Goal: Check status: Check status

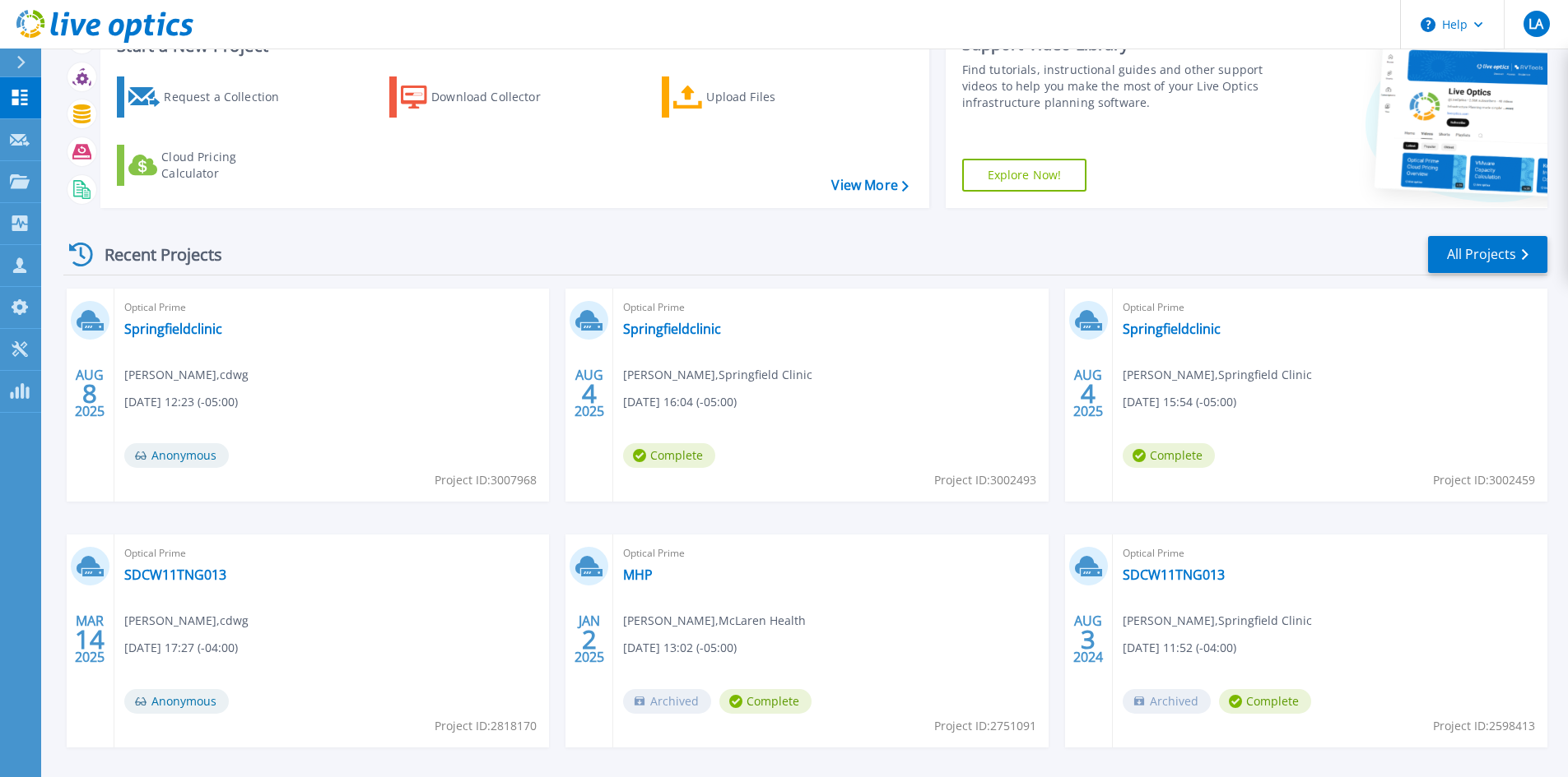
scroll to position [134, 0]
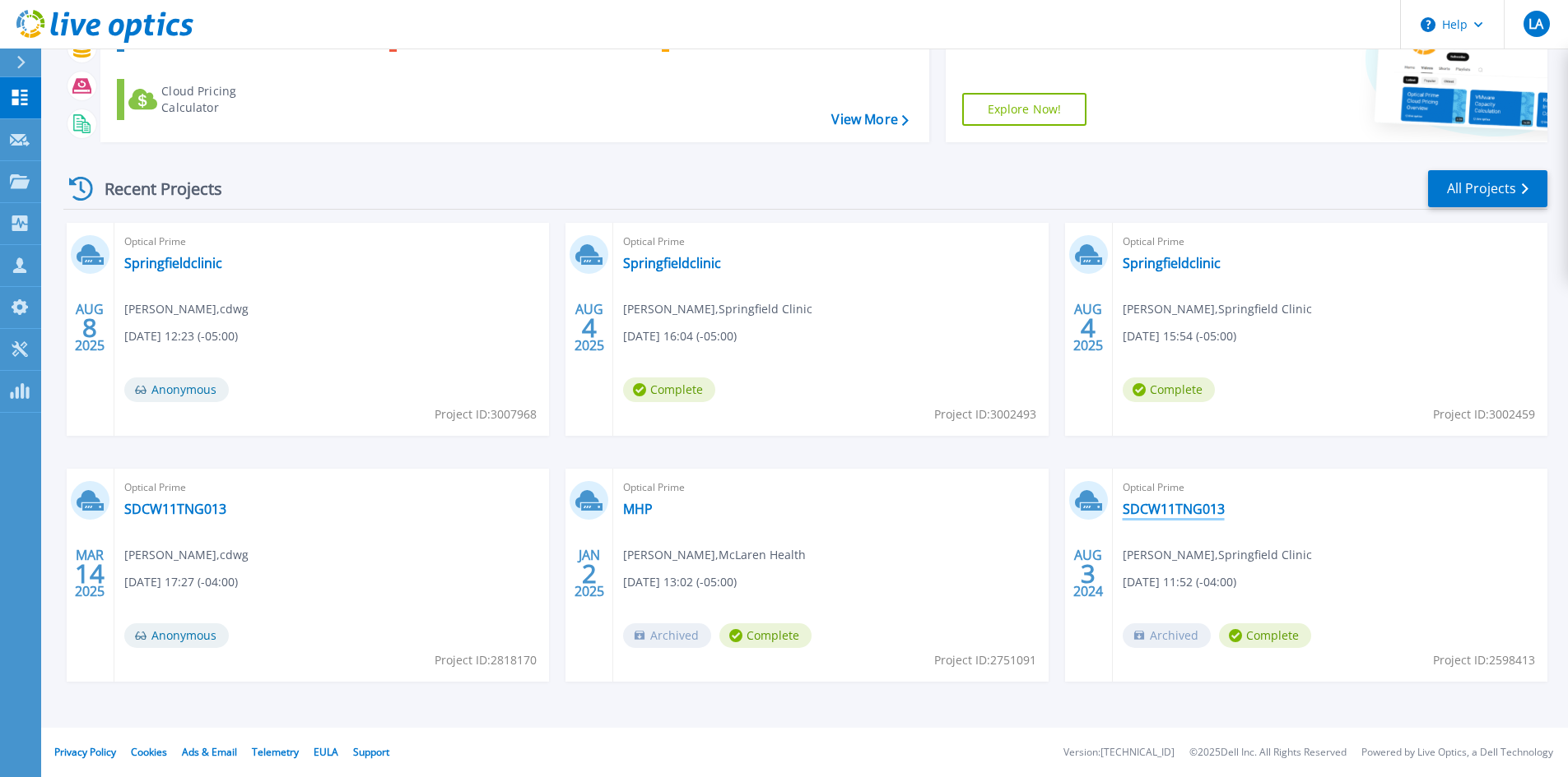
click at [1134, 512] on link "SDCW11TNG013" at bounding box center [1173, 509] width 102 height 17
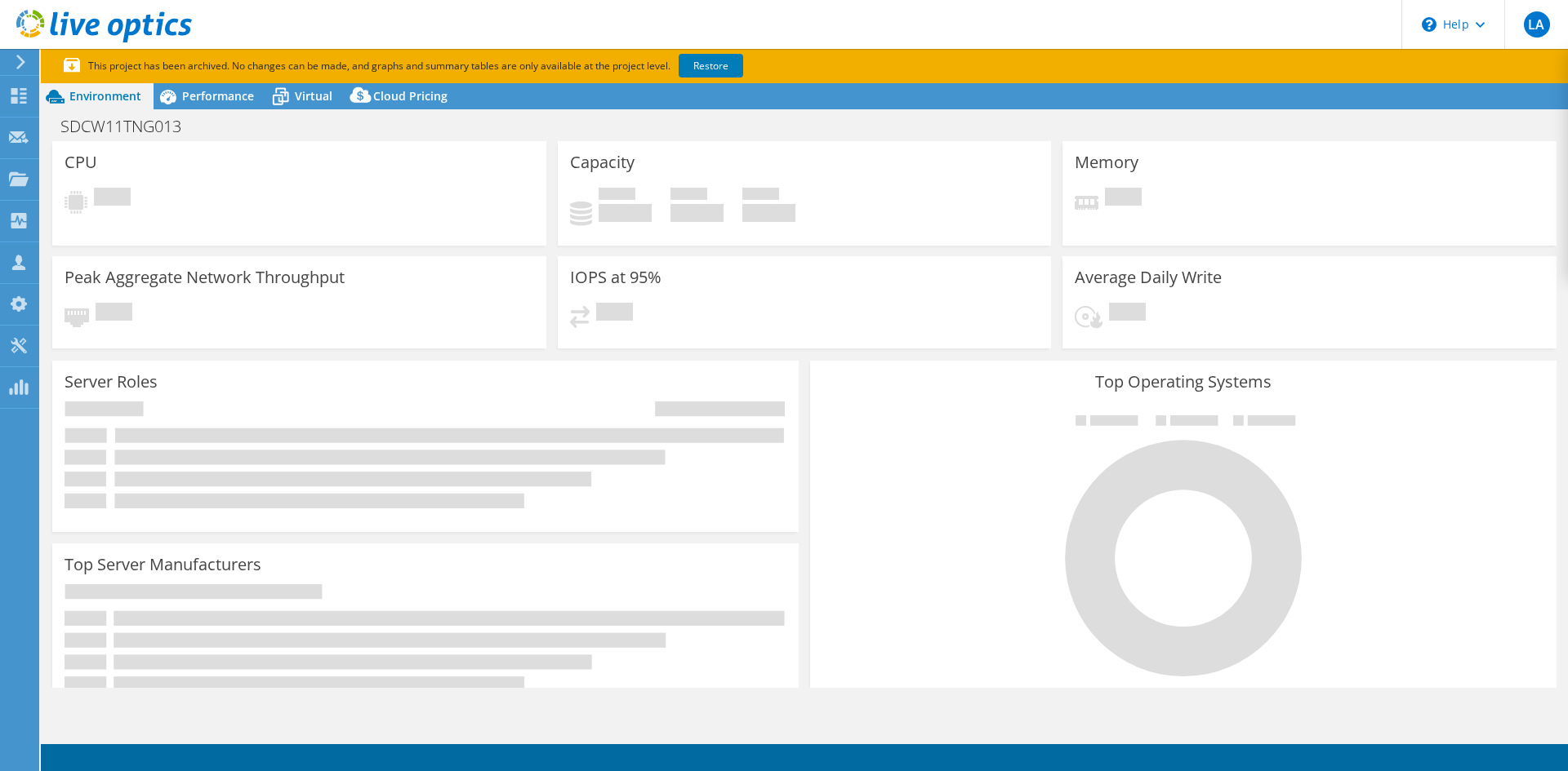
select select "USD"
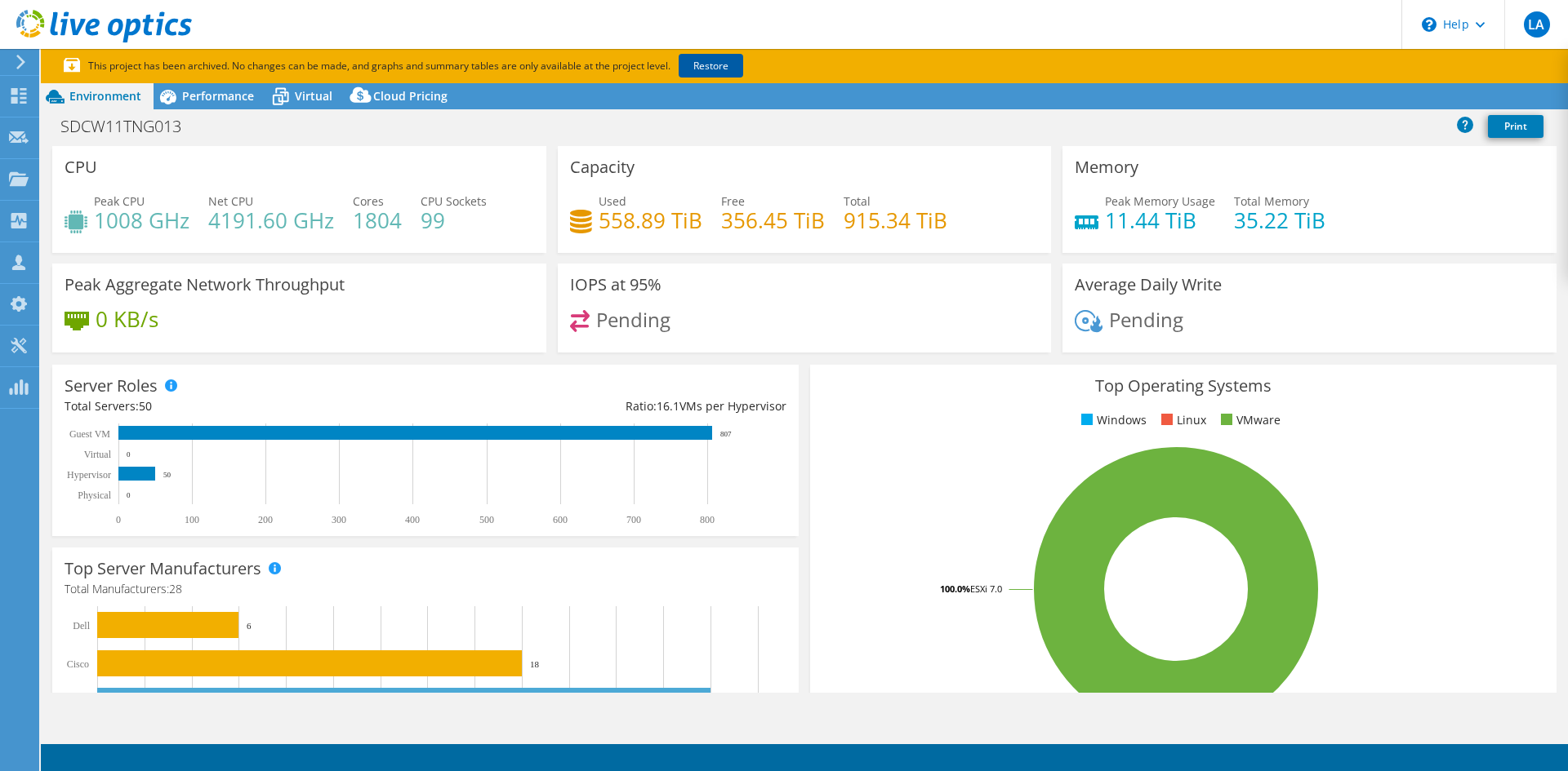
click at [718, 70] on link "Restore" at bounding box center [711, 65] width 65 height 24
click at [880, 479] on rect at bounding box center [1175, 590] width 707 height 286
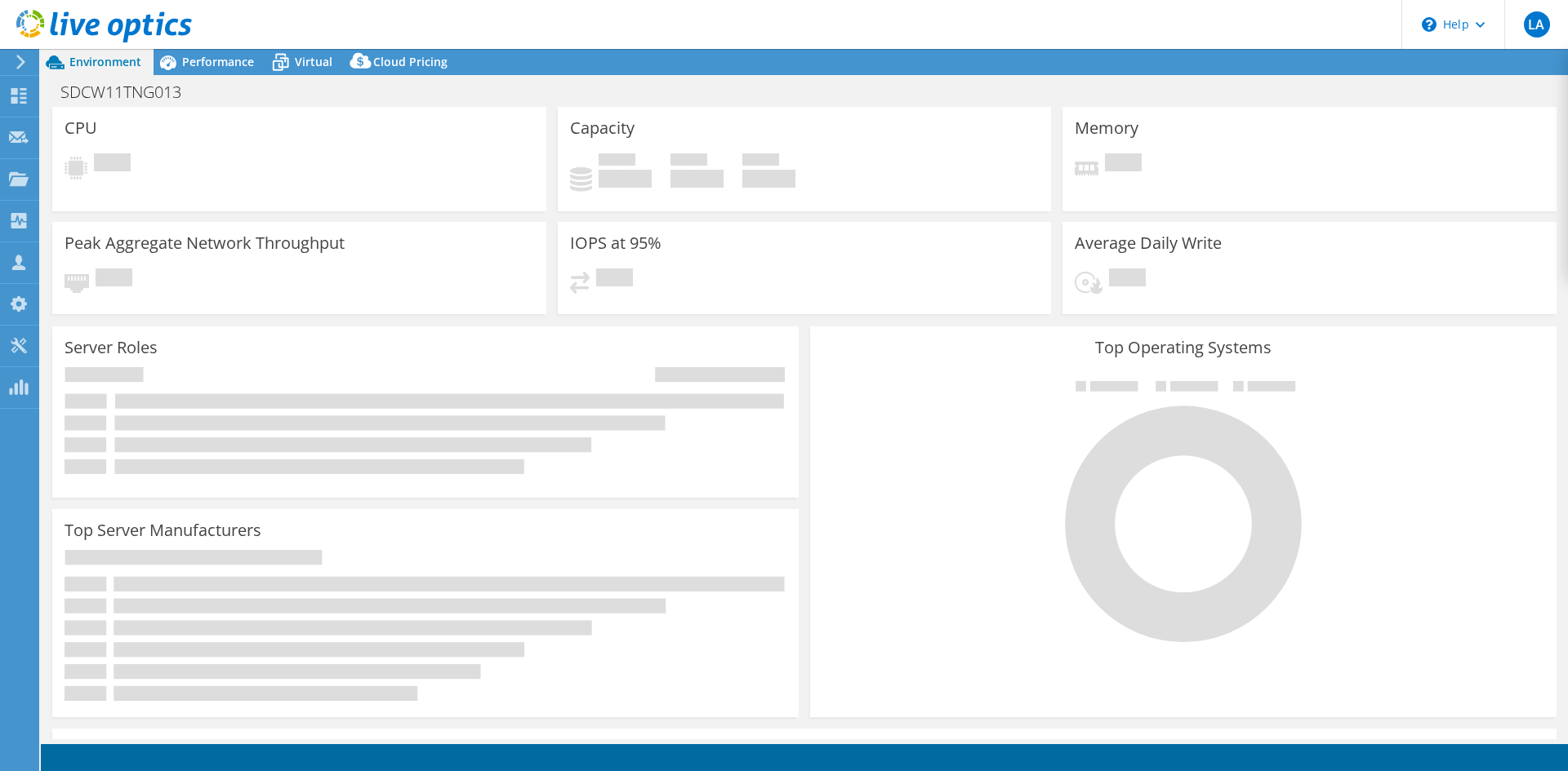
select select "USD"
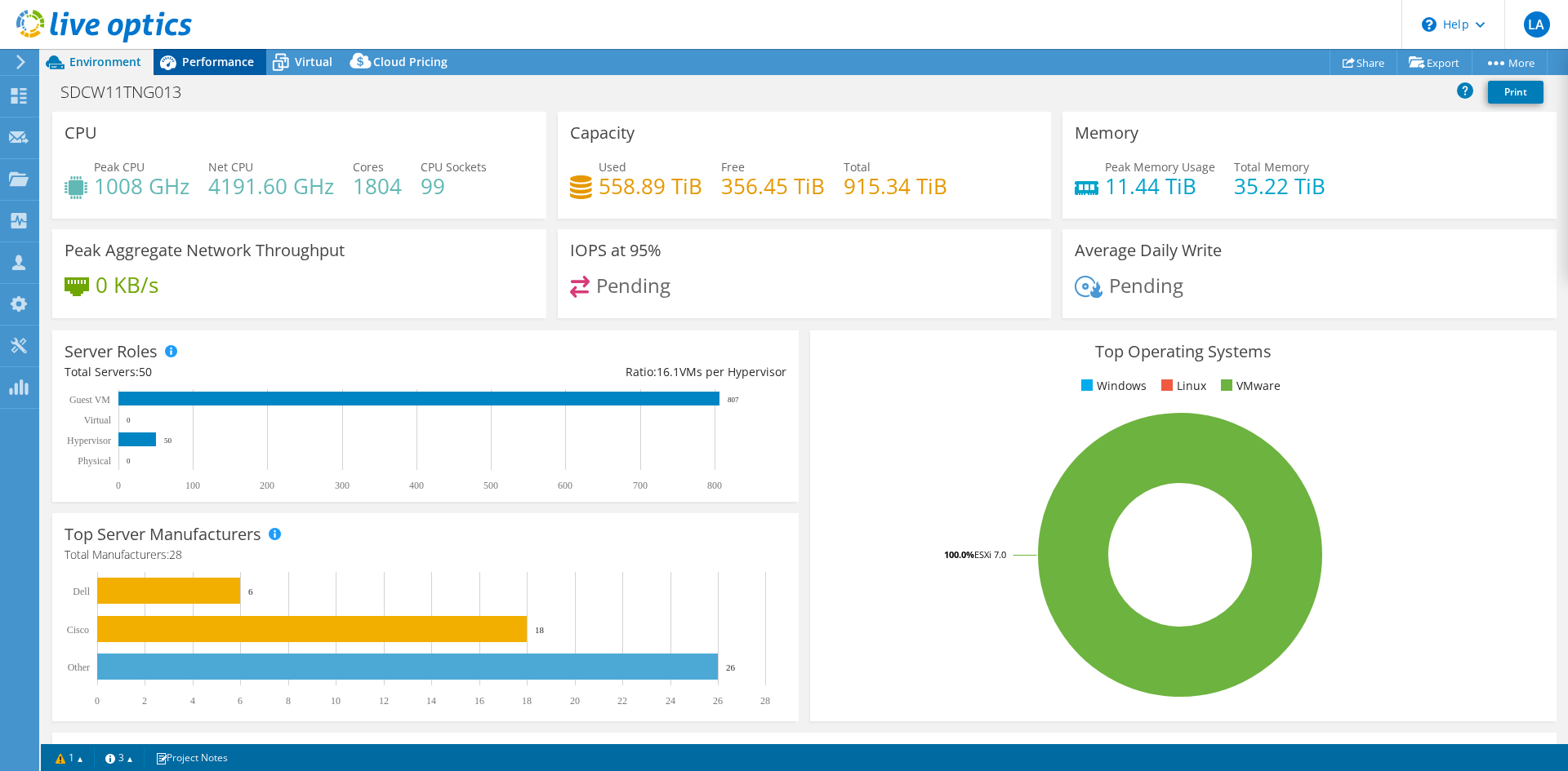
click at [193, 72] on div "Performance" at bounding box center [209, 62] width 113 height 26
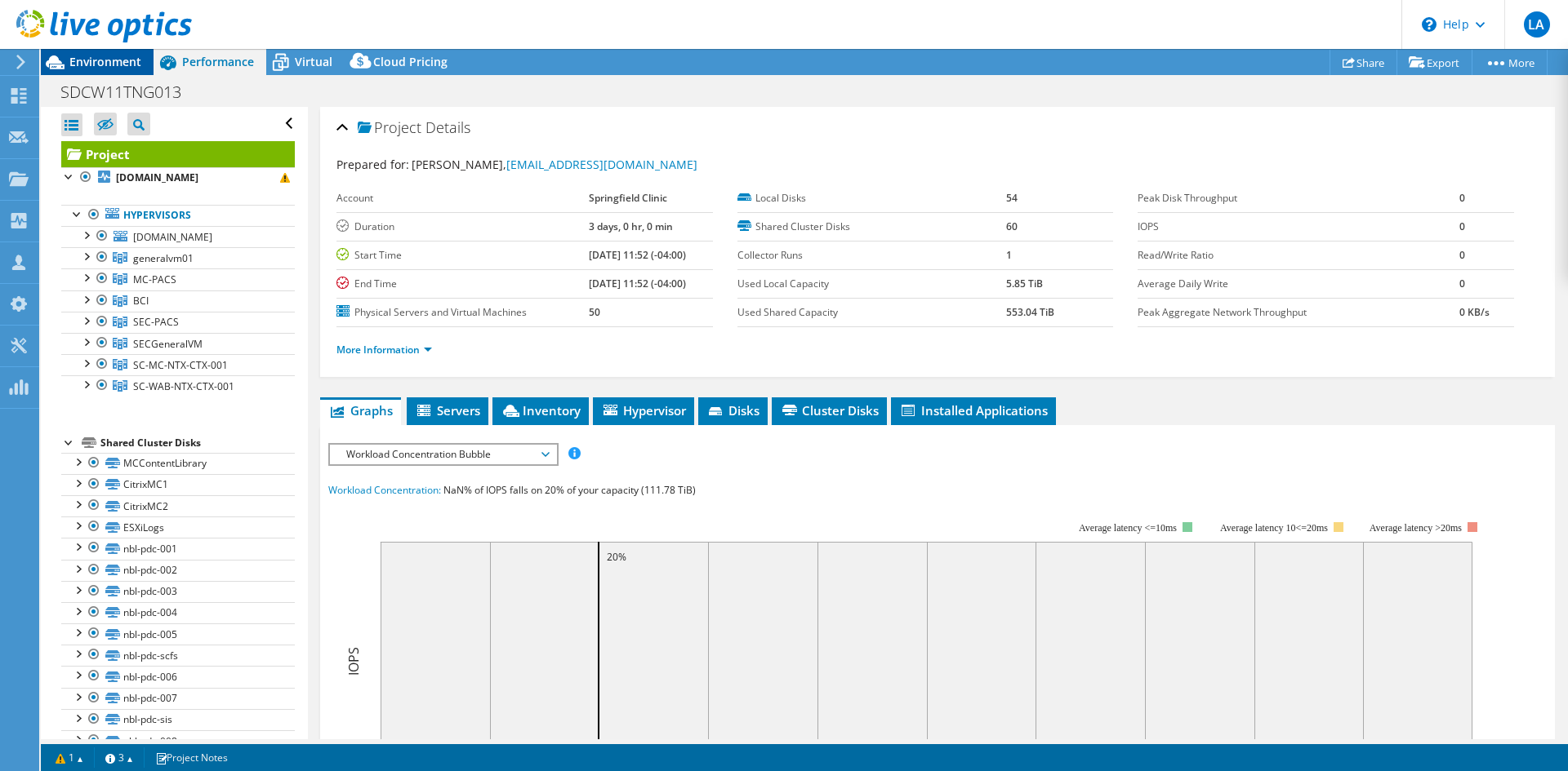
click at [87, 60] on span "Environment" at bounding box center [106, 62] width 72 height 16
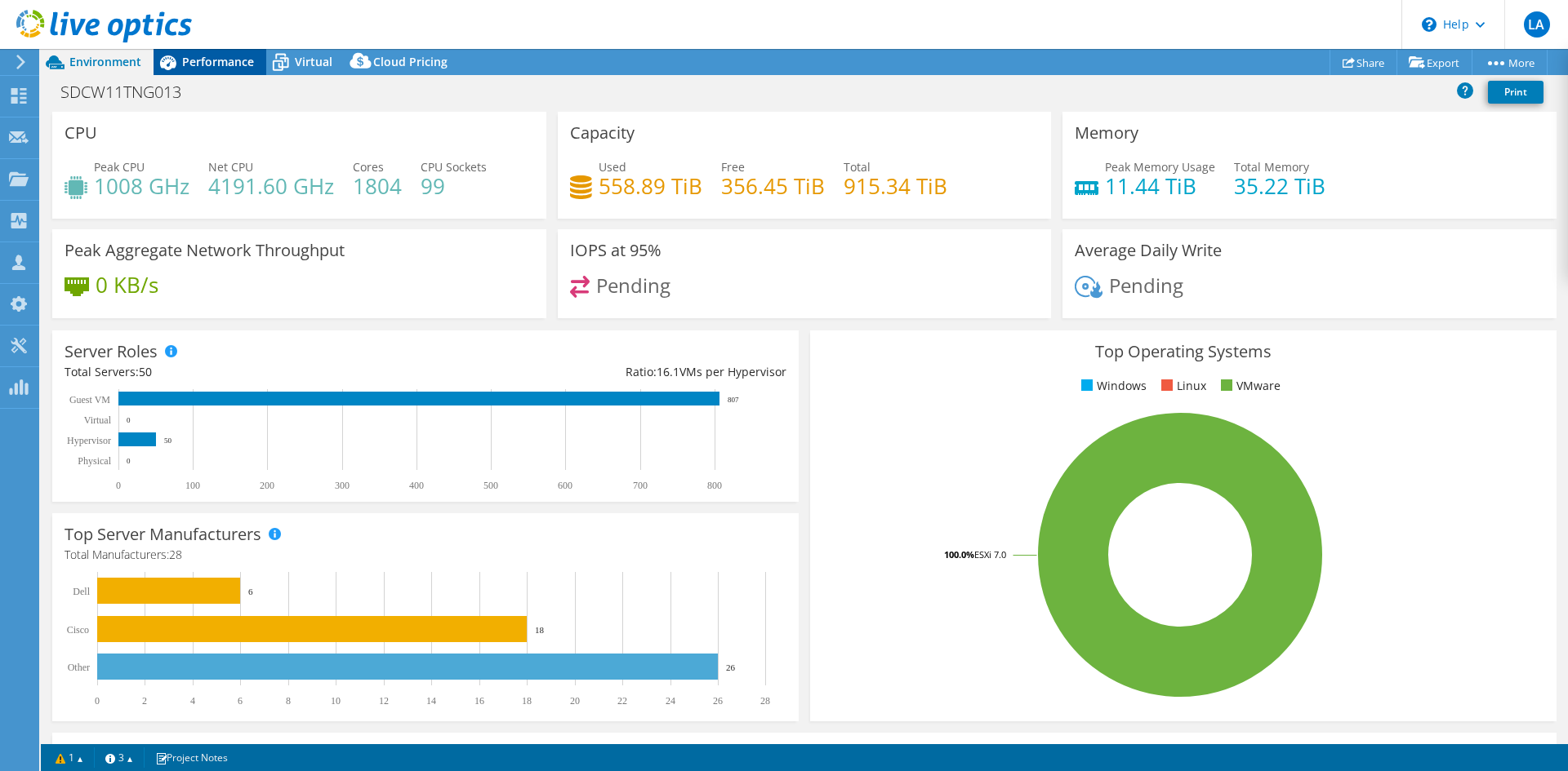
click at [199, 58] on span "Performance" at bounding box center [218, 62] width 72 height 16
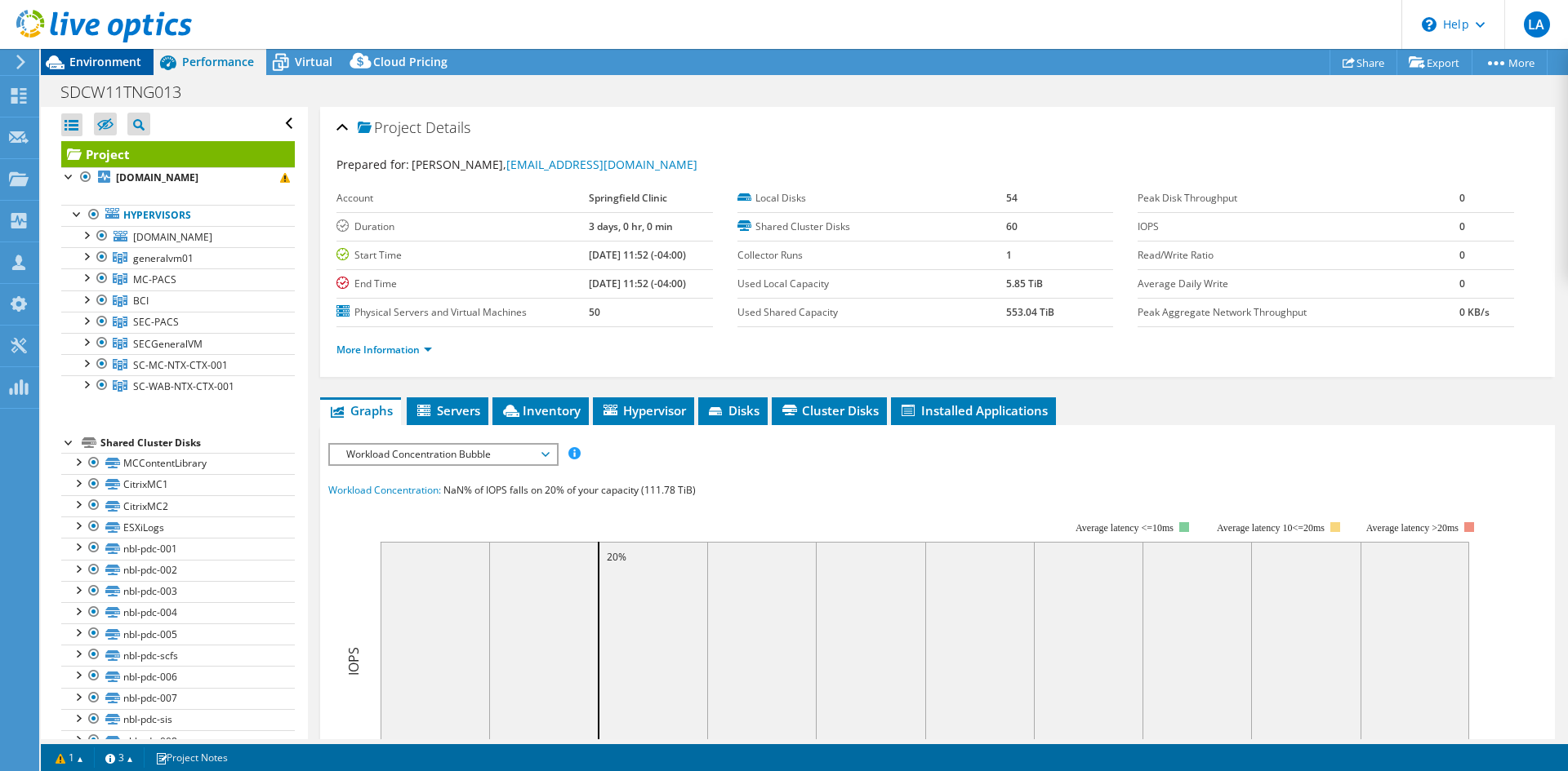
click at [97, 56] on span "Environment" at bounding box center [106, 62] width 72 height 16
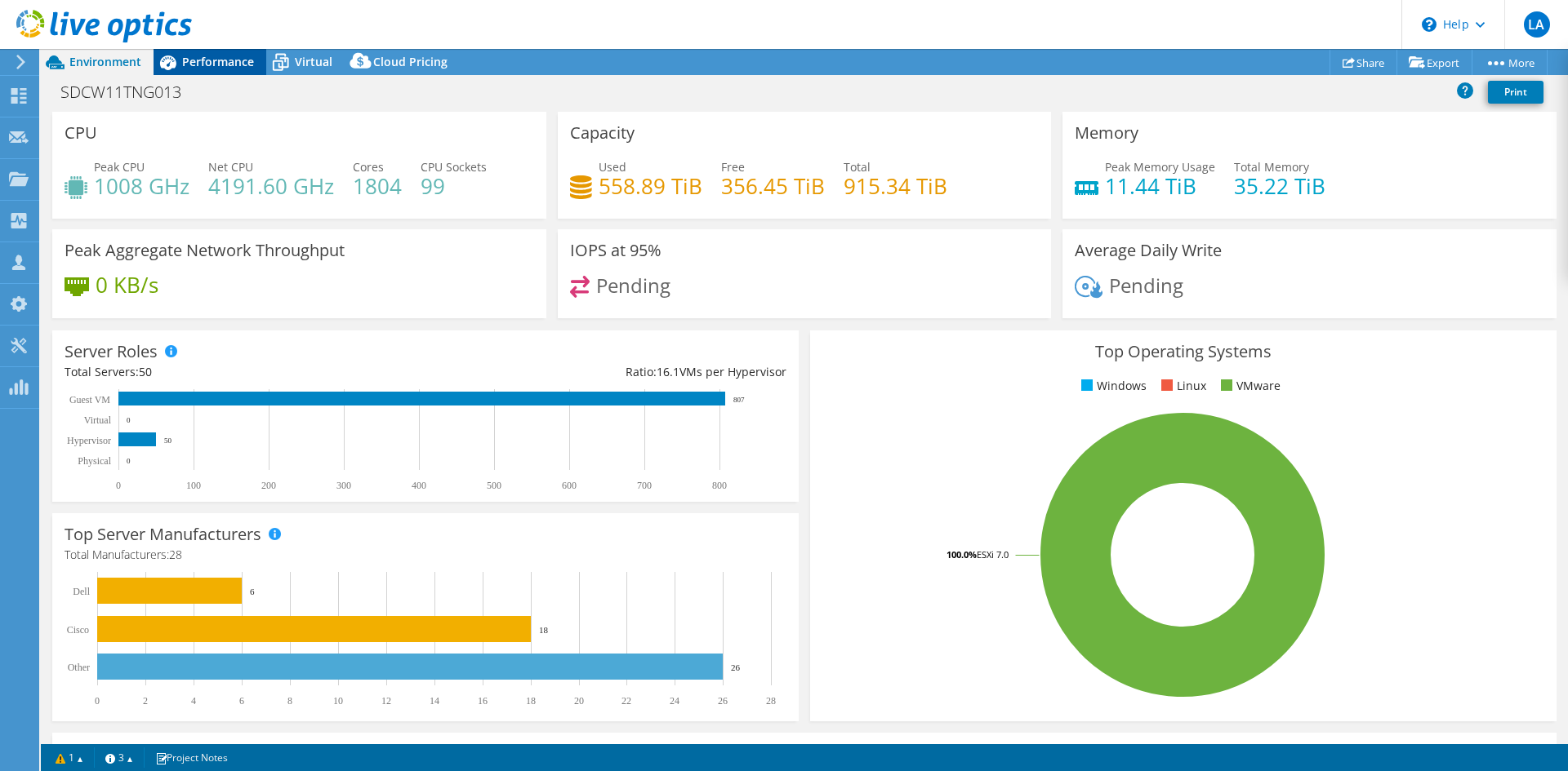
click at [207, 60] on span "Performance" at bounding box center [218, 62] width 72 height 16
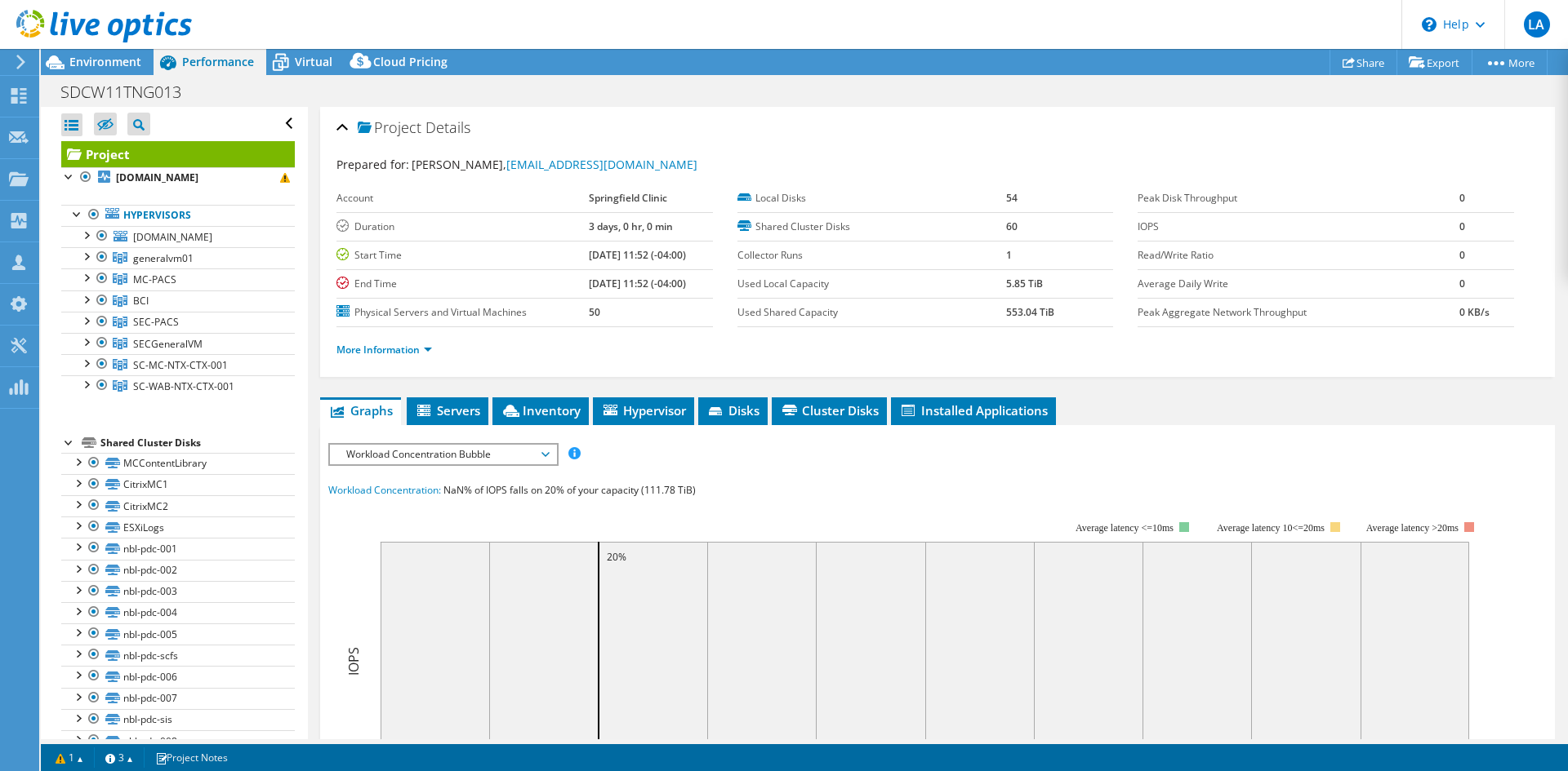
click at [80, 51] on div at bounding box center [96, 27] width 192 height 55
click at [83, 59] on span "Environment" at bounding box center [106, 62] width 72 height 16
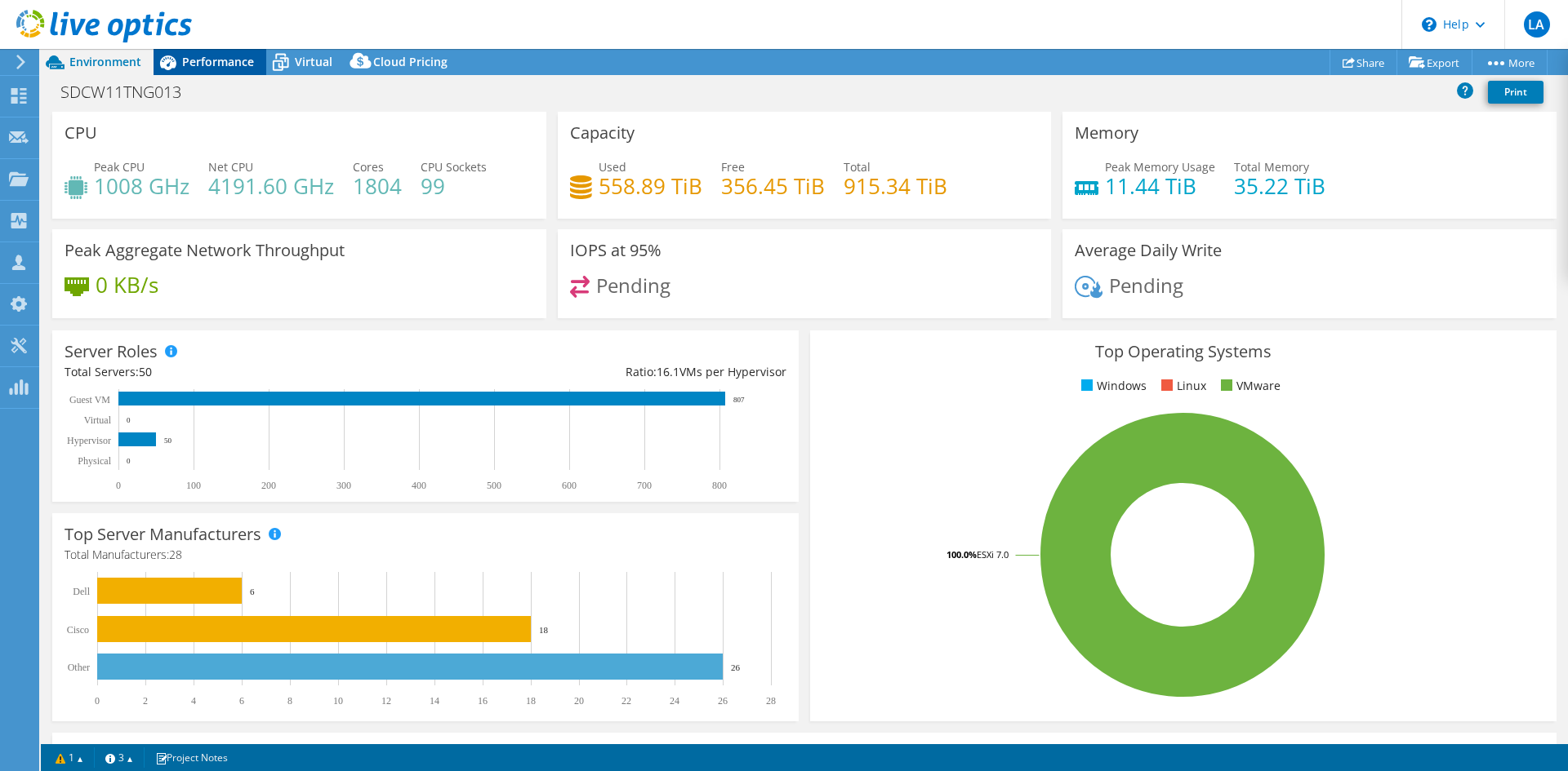
click at [214, 58] on span "Performance" at bounding box center [218, 62] width 72 height 16
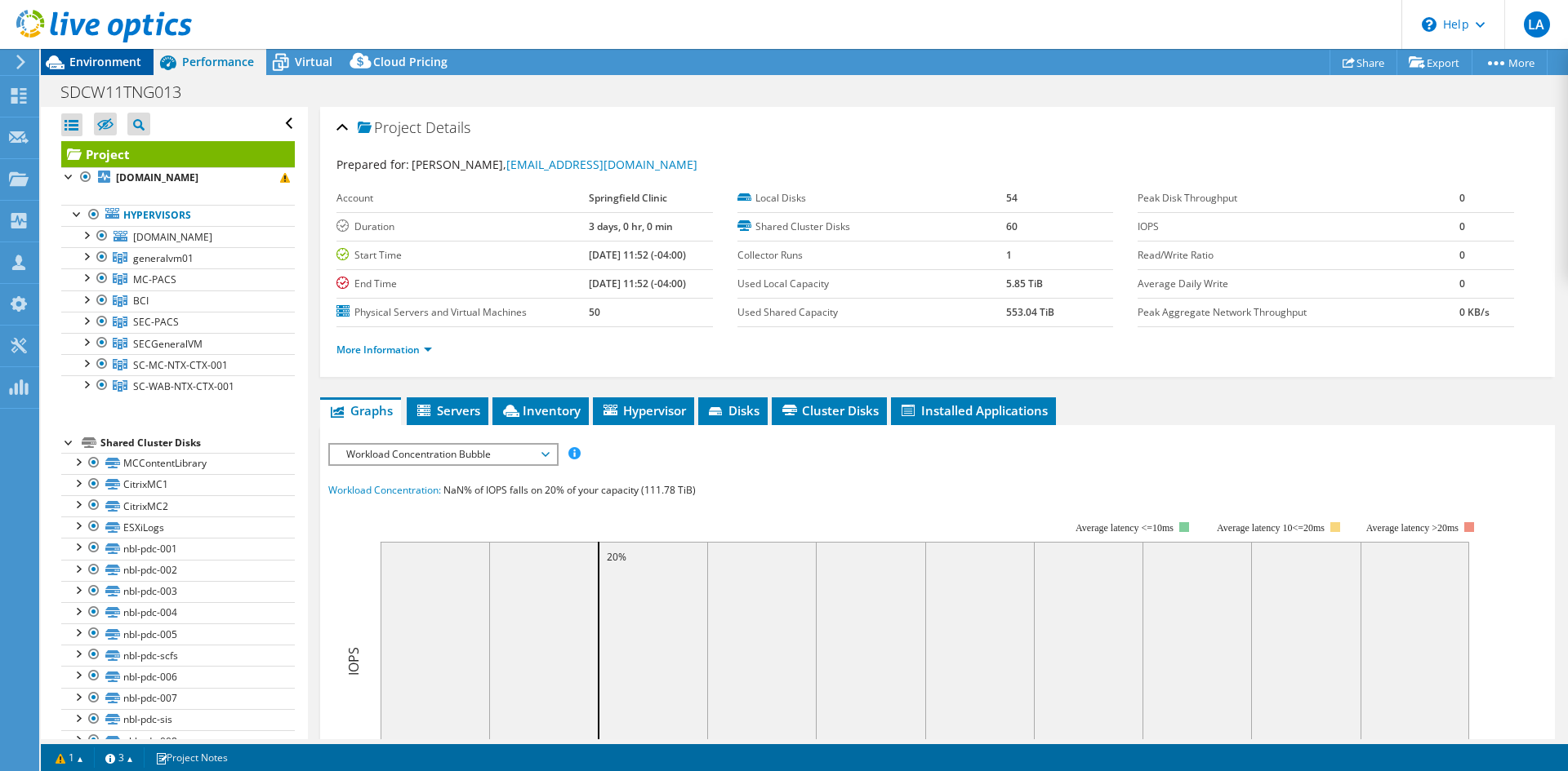
click at [103, 58] on span "Environment" at bounding box center [106, 62] width 72 height 16
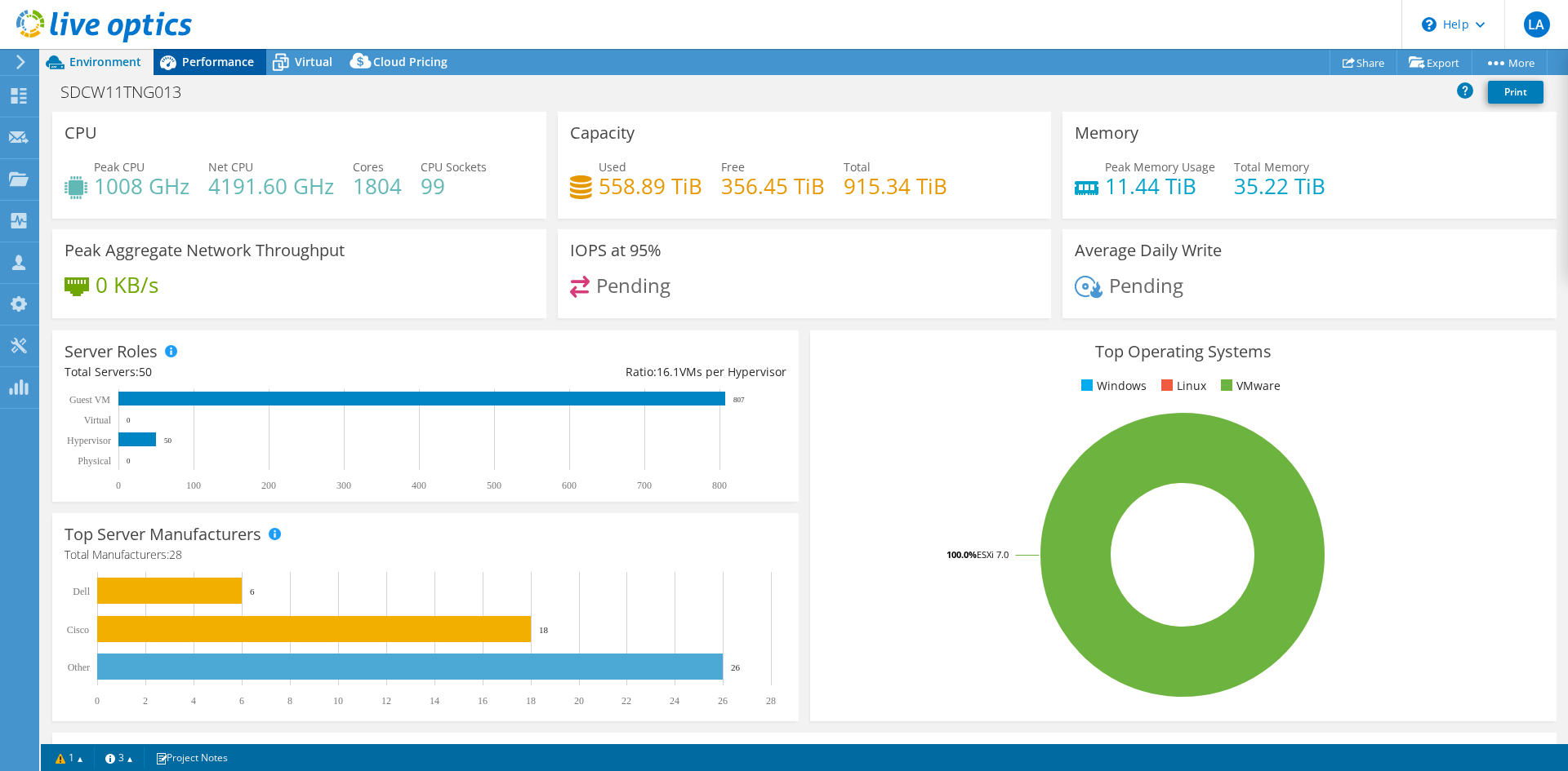
click at [181, 55] on icon at bounding box center [168, 62] width 29 height 29
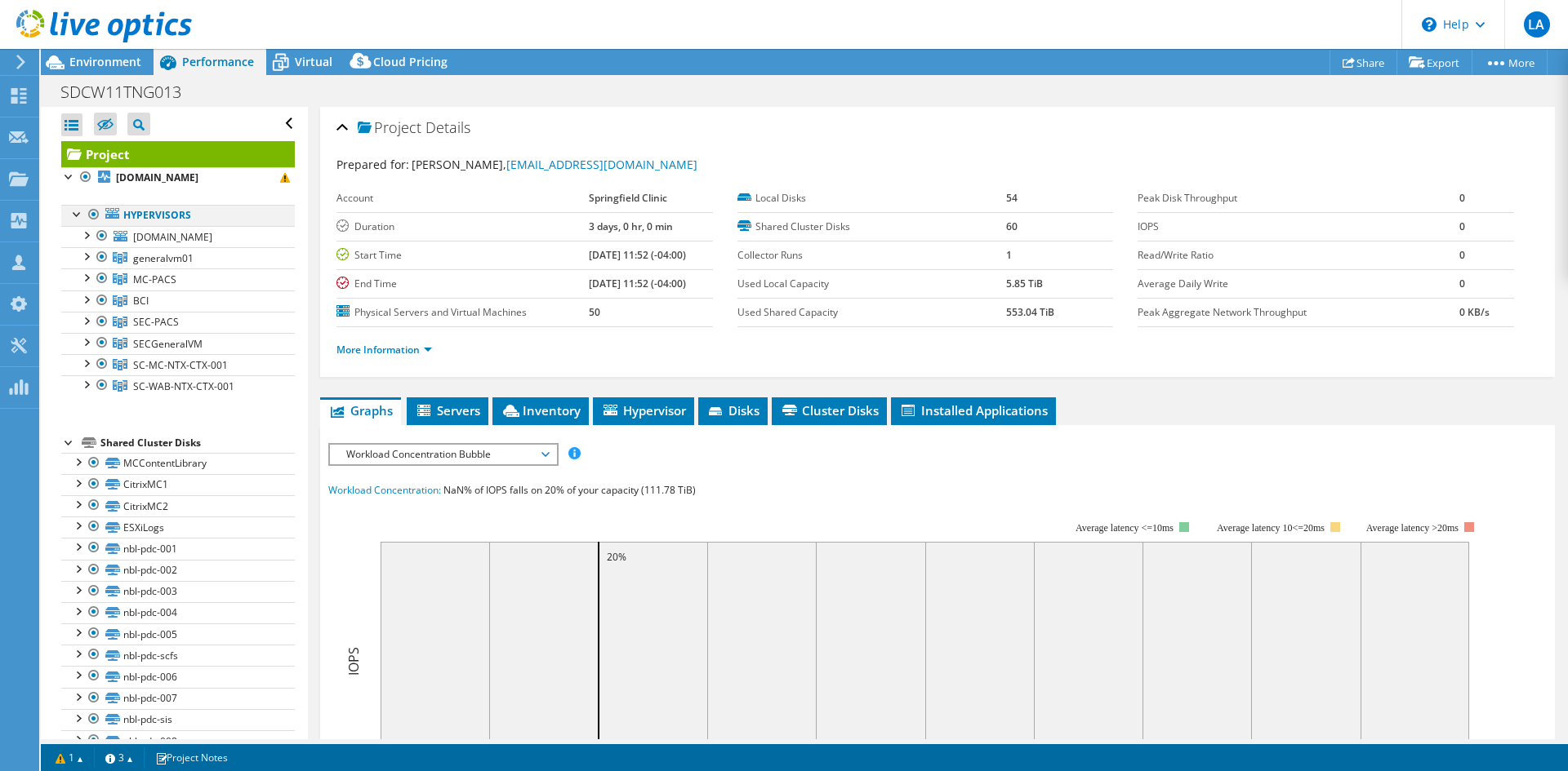
click at [70, 213] on div at bounding box center [78, 213] width 17 height 17
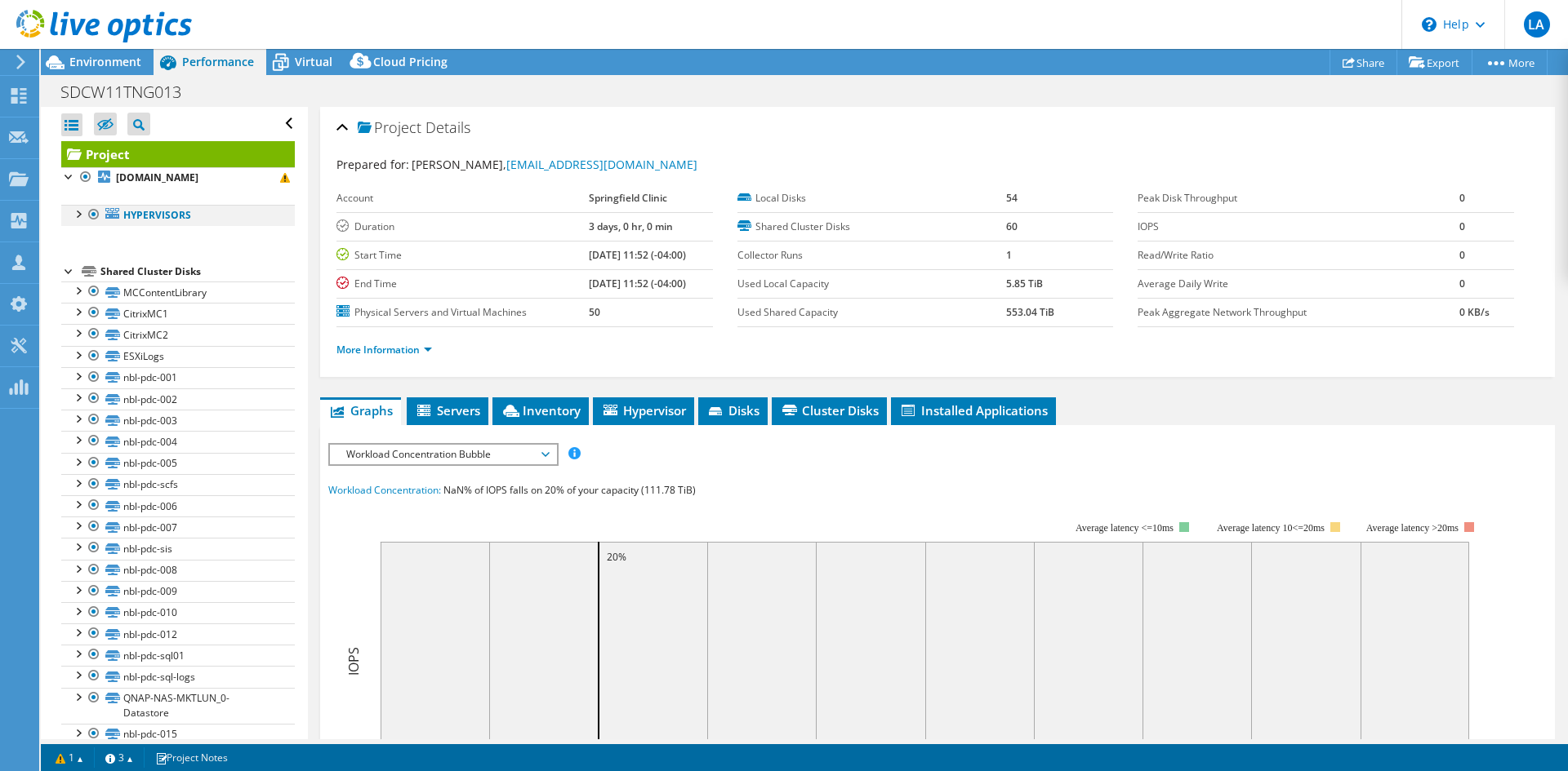
click at [73, 213] on div at bounding box center [78, 213] width 17 height 17
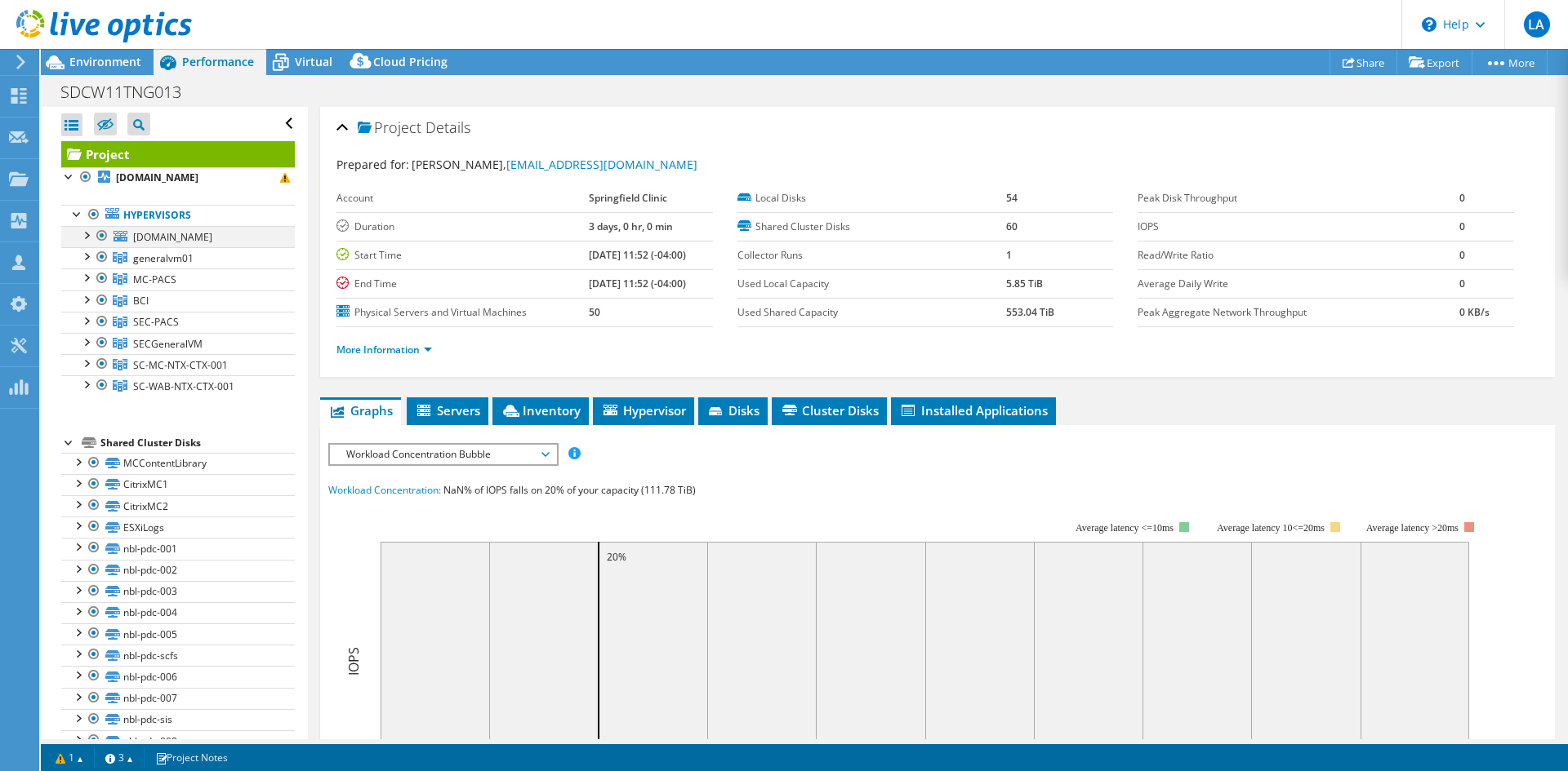
click at [87, 235] on div at bounding box center [86, 234] width 17 height 17
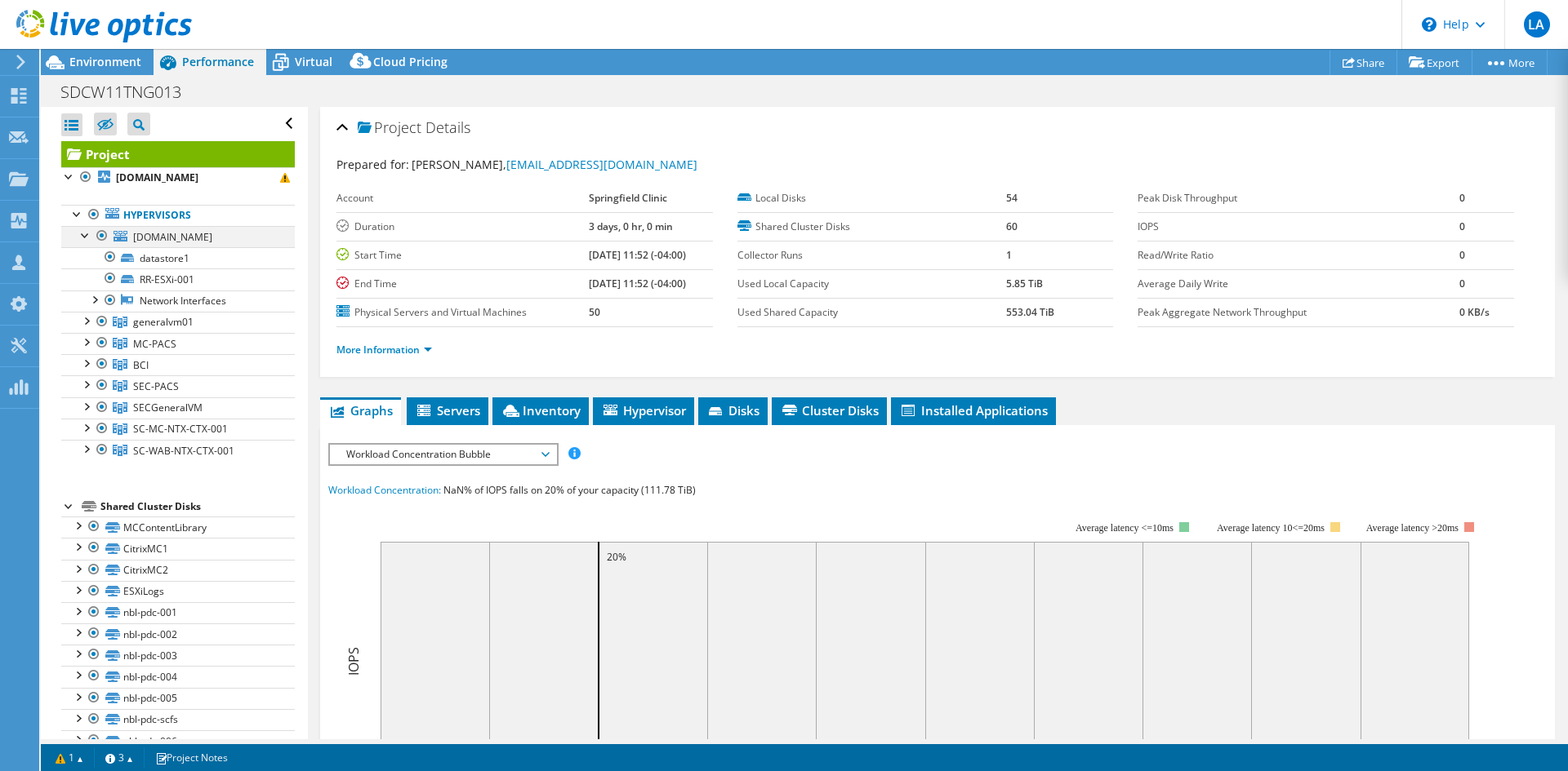
click at [85, 236] on div at bounding box center [86, 234] width 17 height 17
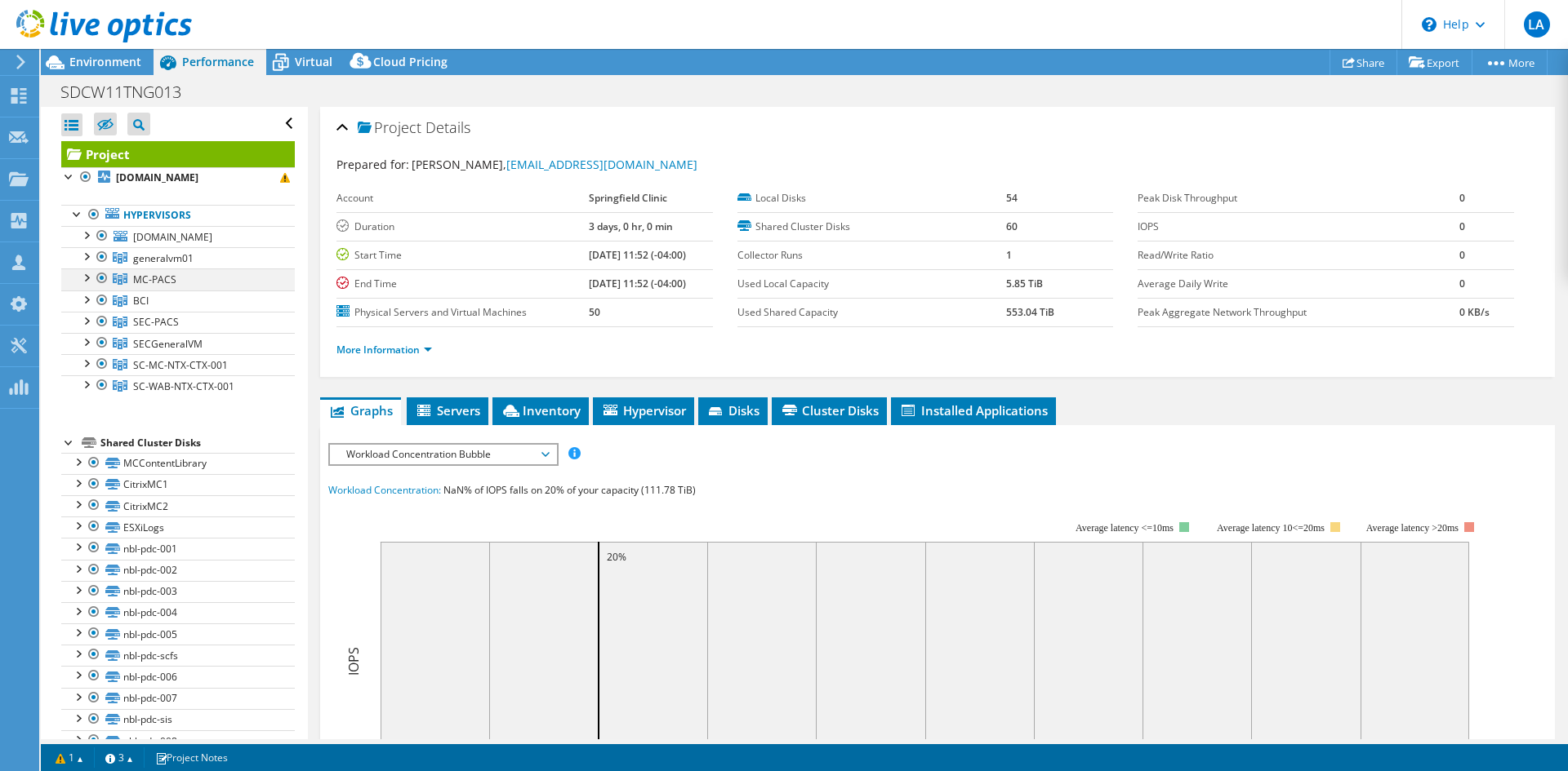
click at [105, 276] on div at bounding box center [102, 278] width 17 height 19
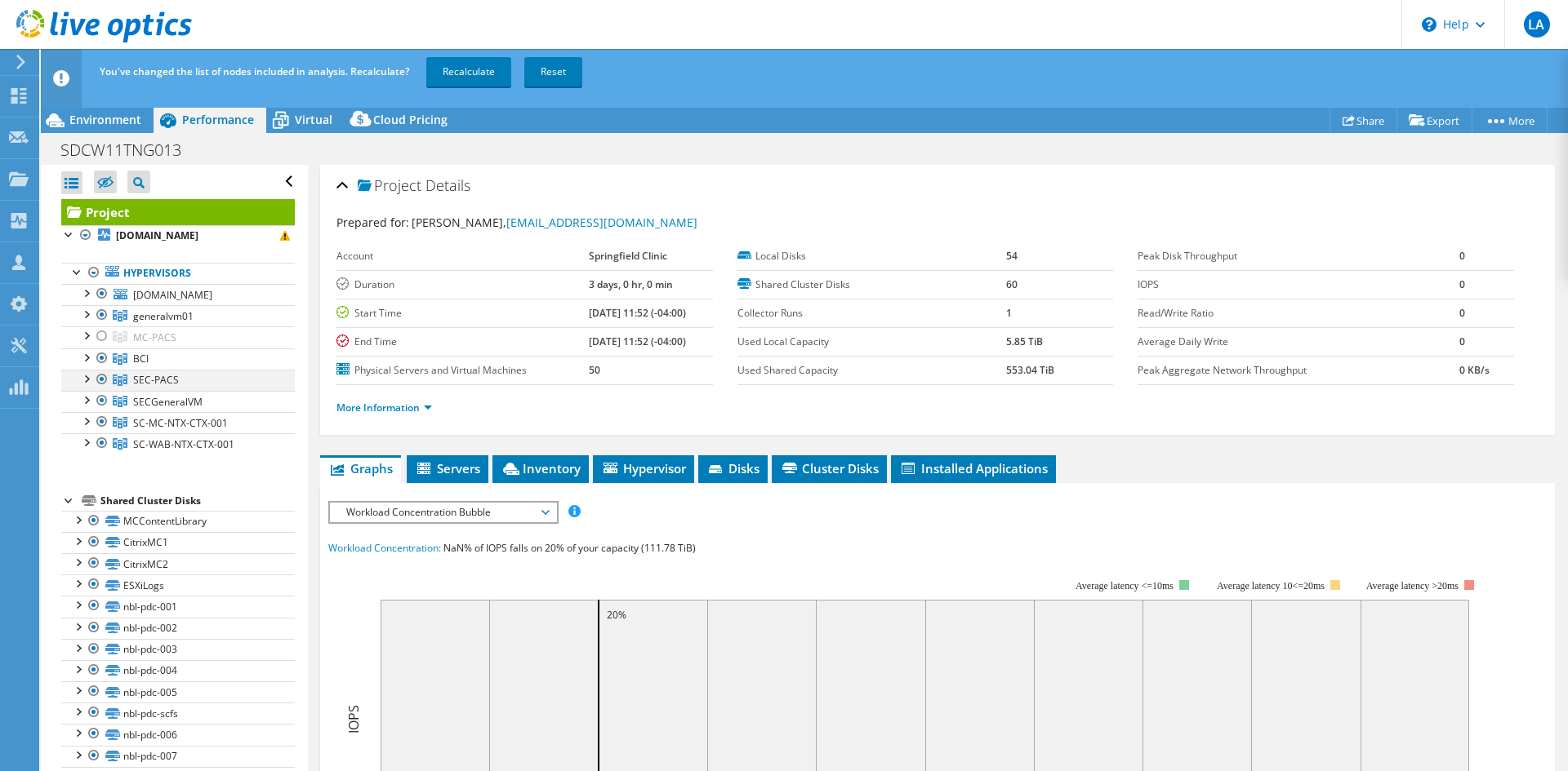
click at [99, 383] on div at bounding box center [102, 379] width 17 height 19
click at [99, 424] on div at bounding box center [102, 422] width 17 height 19
click at [98, 441] on div at bounding box center [102, 443] width 17 height 19
click at [466, 78] on link "Recalculate" at bounding box center [468, 72] width 85 height 30
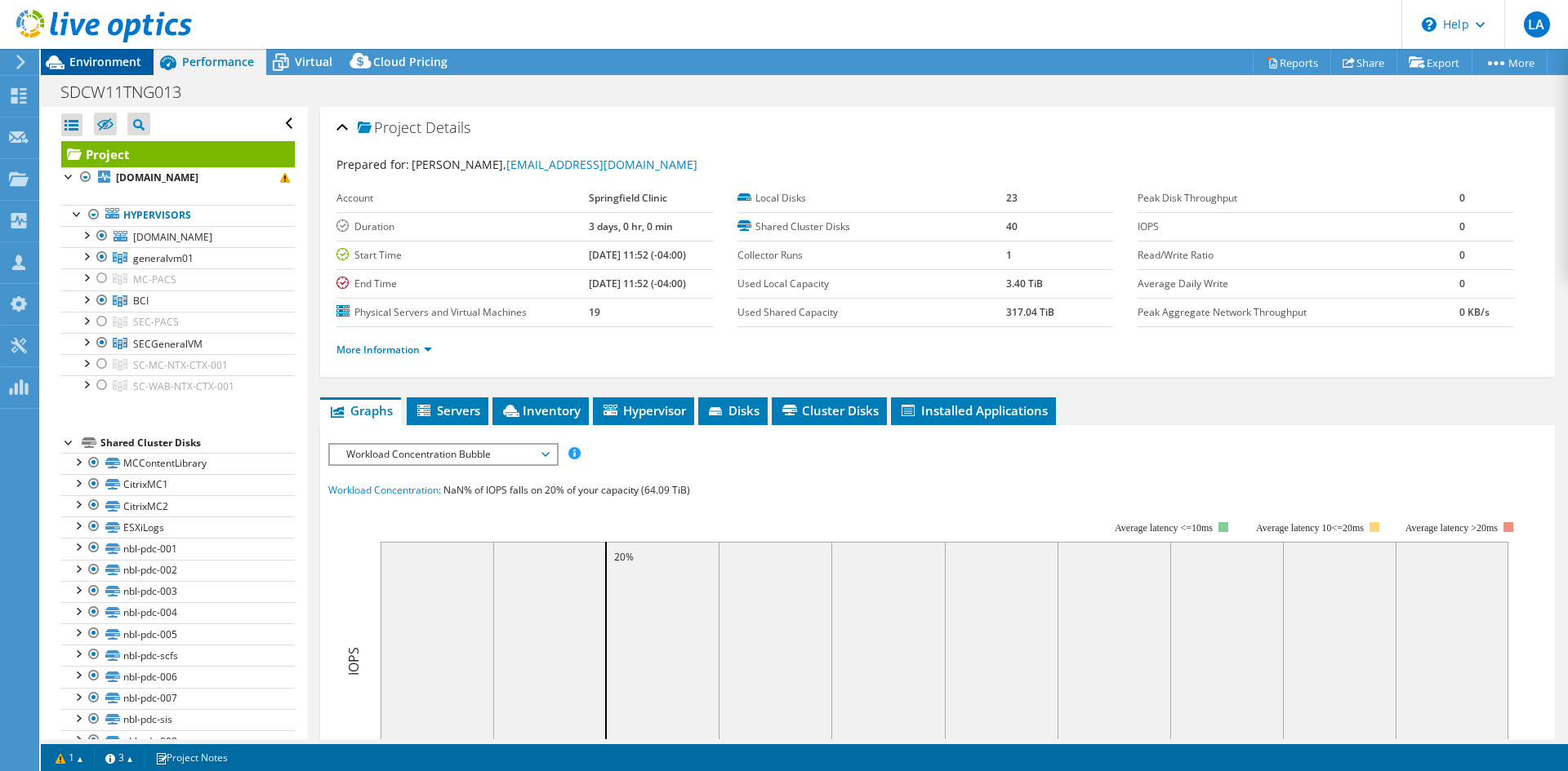
click at [93, 62] on span "Environment" at bounding box center [106, 62] width 72 height 16
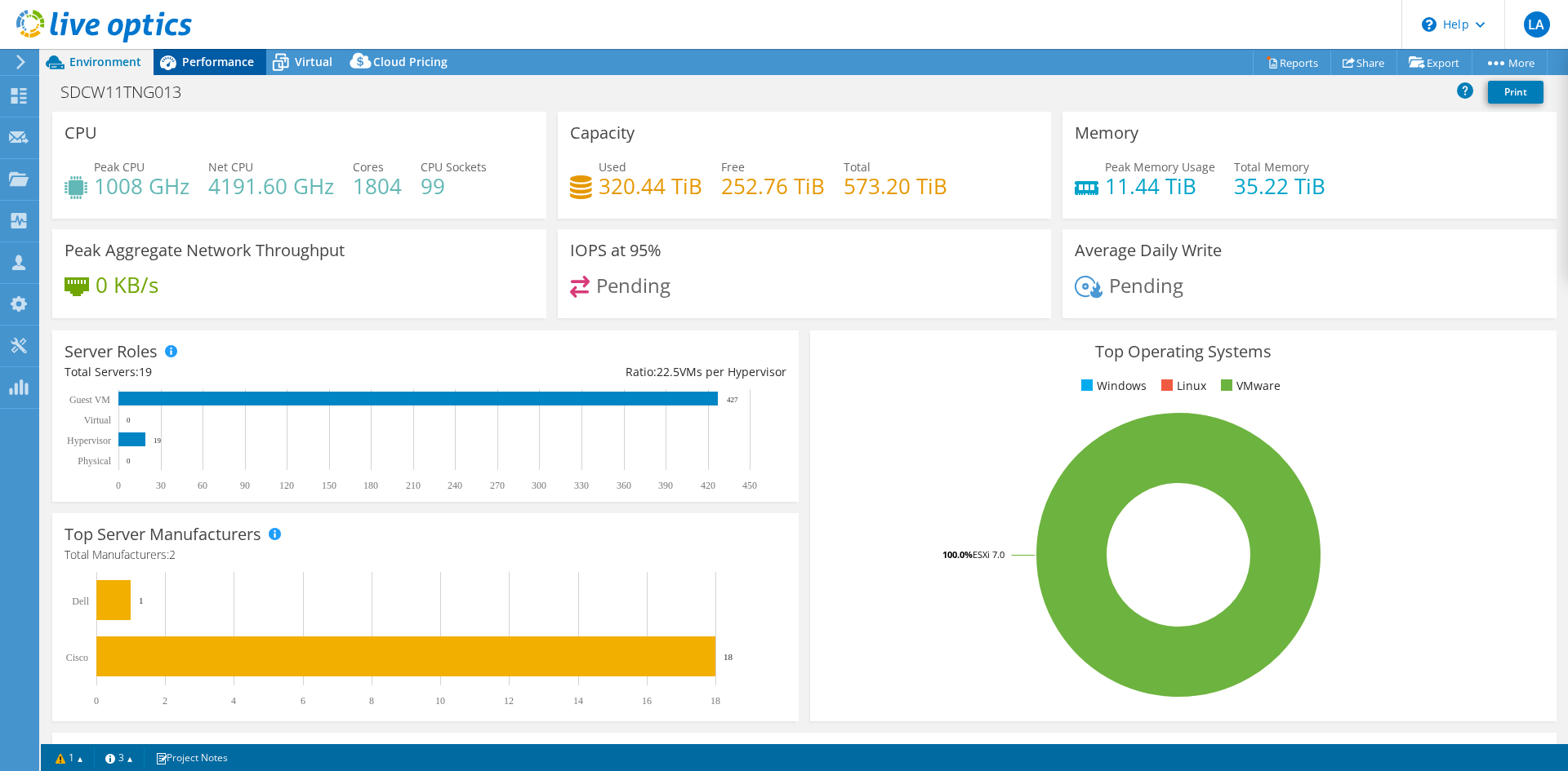
click at [197, 69] on span "Performance" at bounding box center [218, 62] width 72 height 16
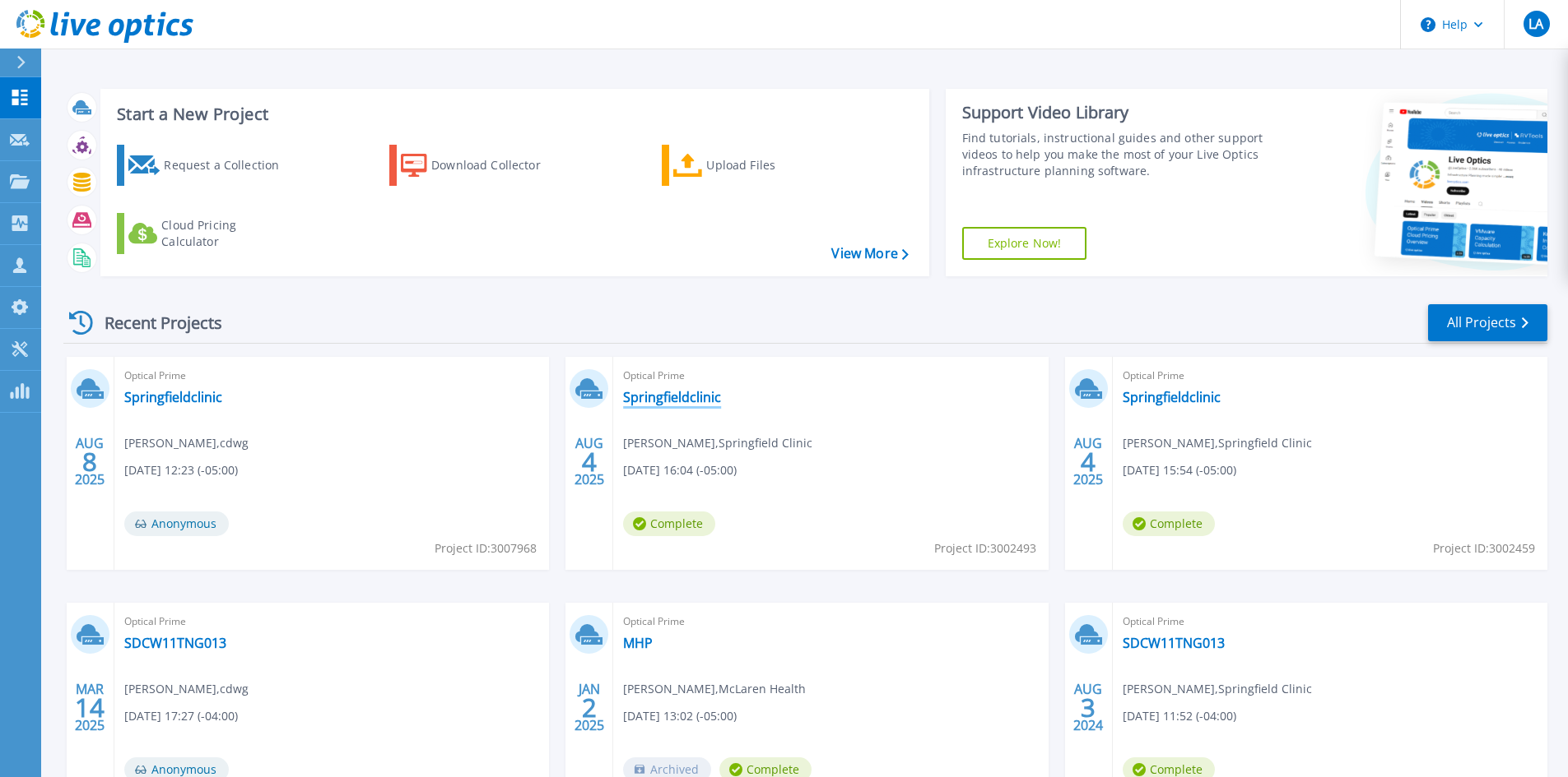
click at [660, 394] on link "Springfieldclinic" at bounding box center [671, 397] width 98 height 17
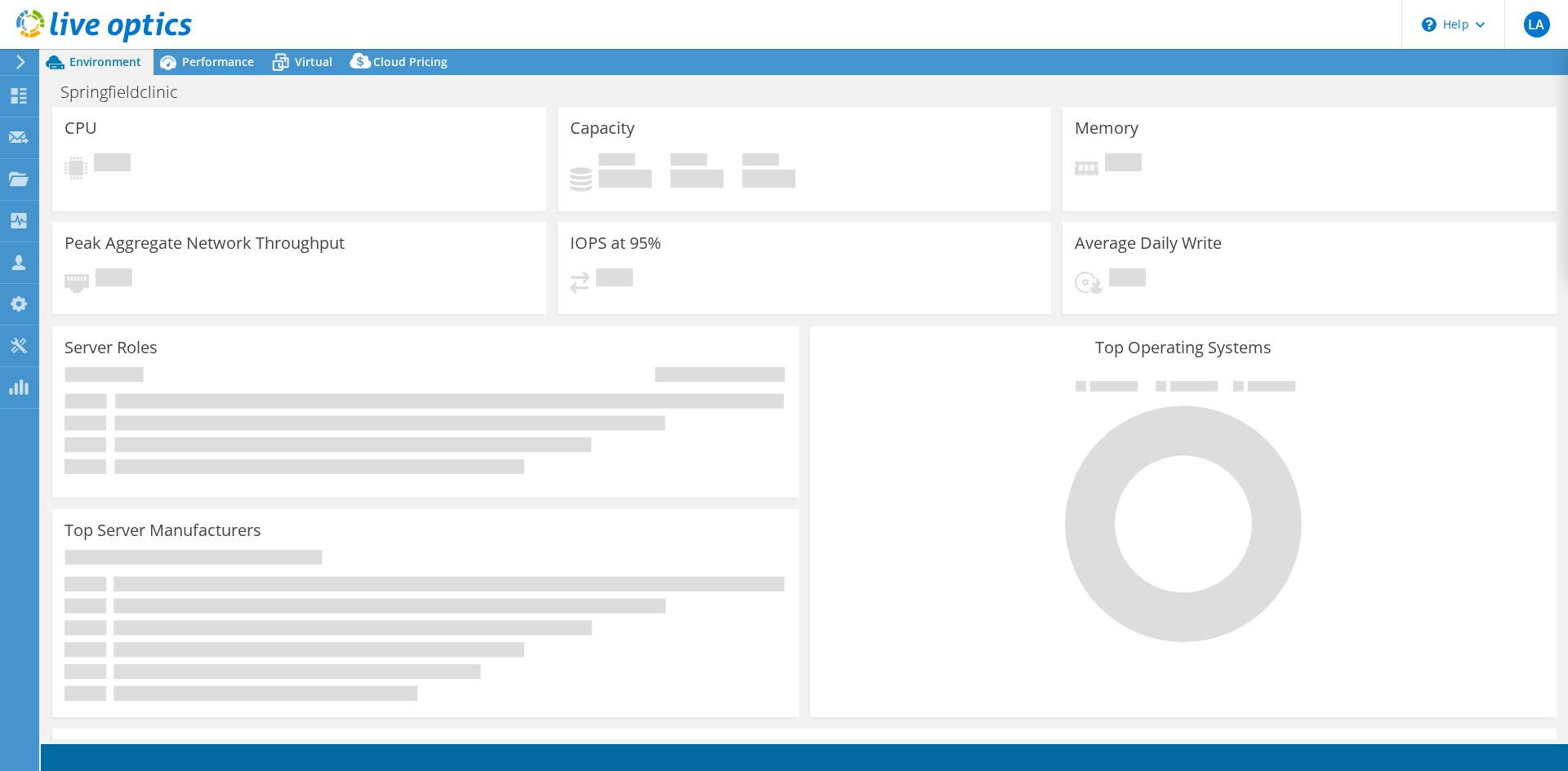
select select "USD"
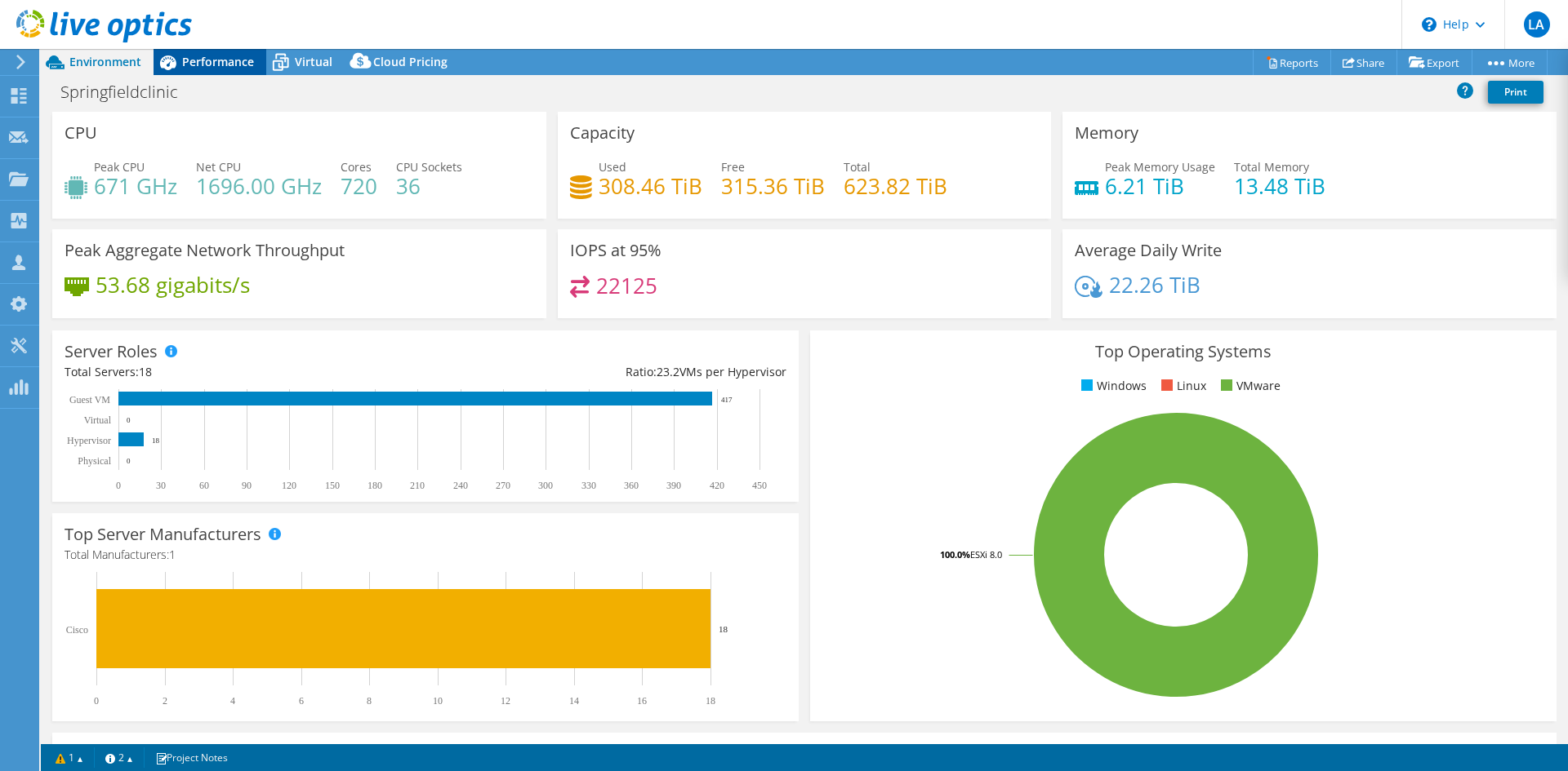
click at [193, 74] on div "Performance" at bounding box center [209, 62] width 113 height 26
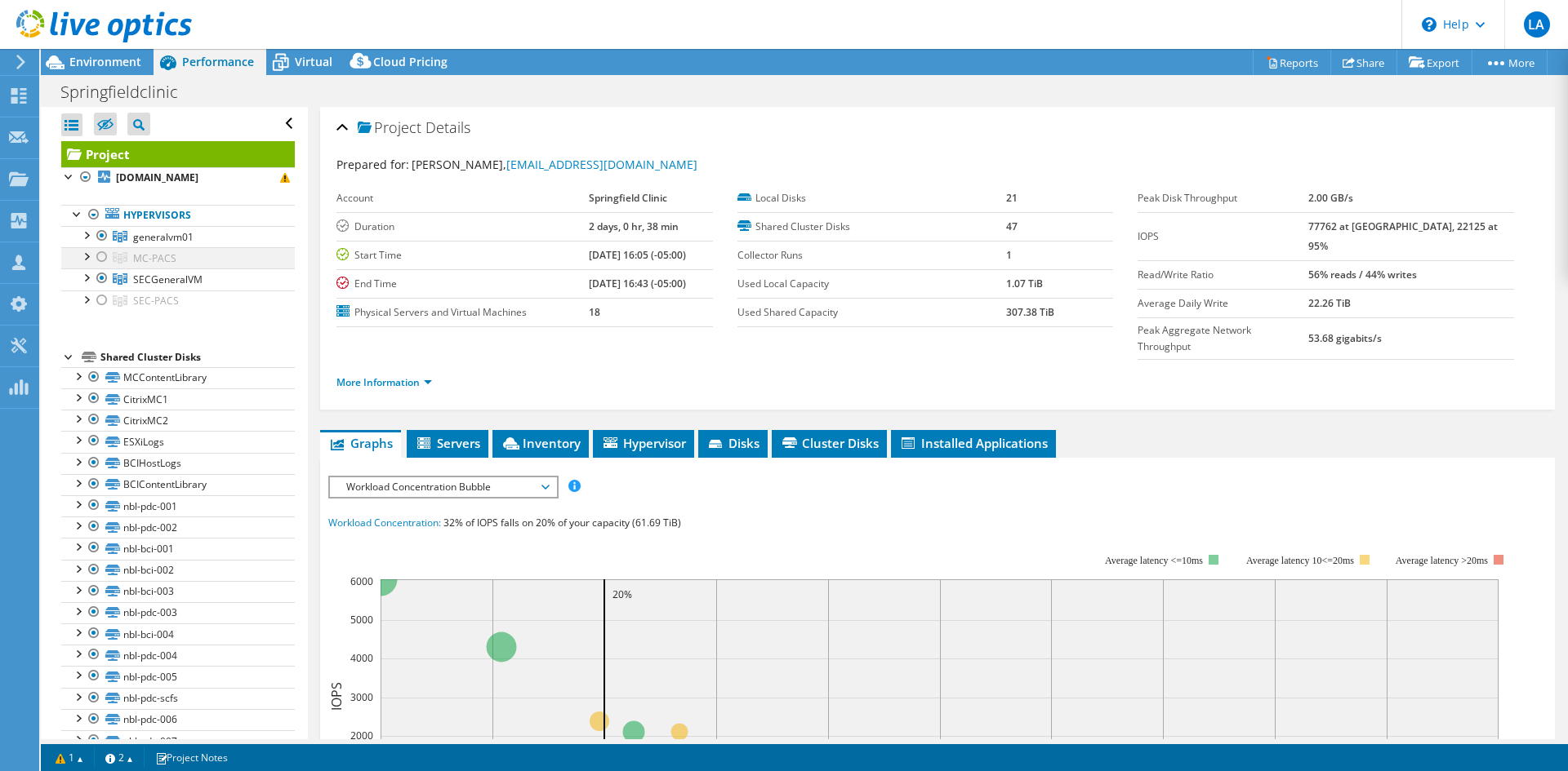
click at [103, 257] on div at bounding box center [102, 257] width 17 height 19
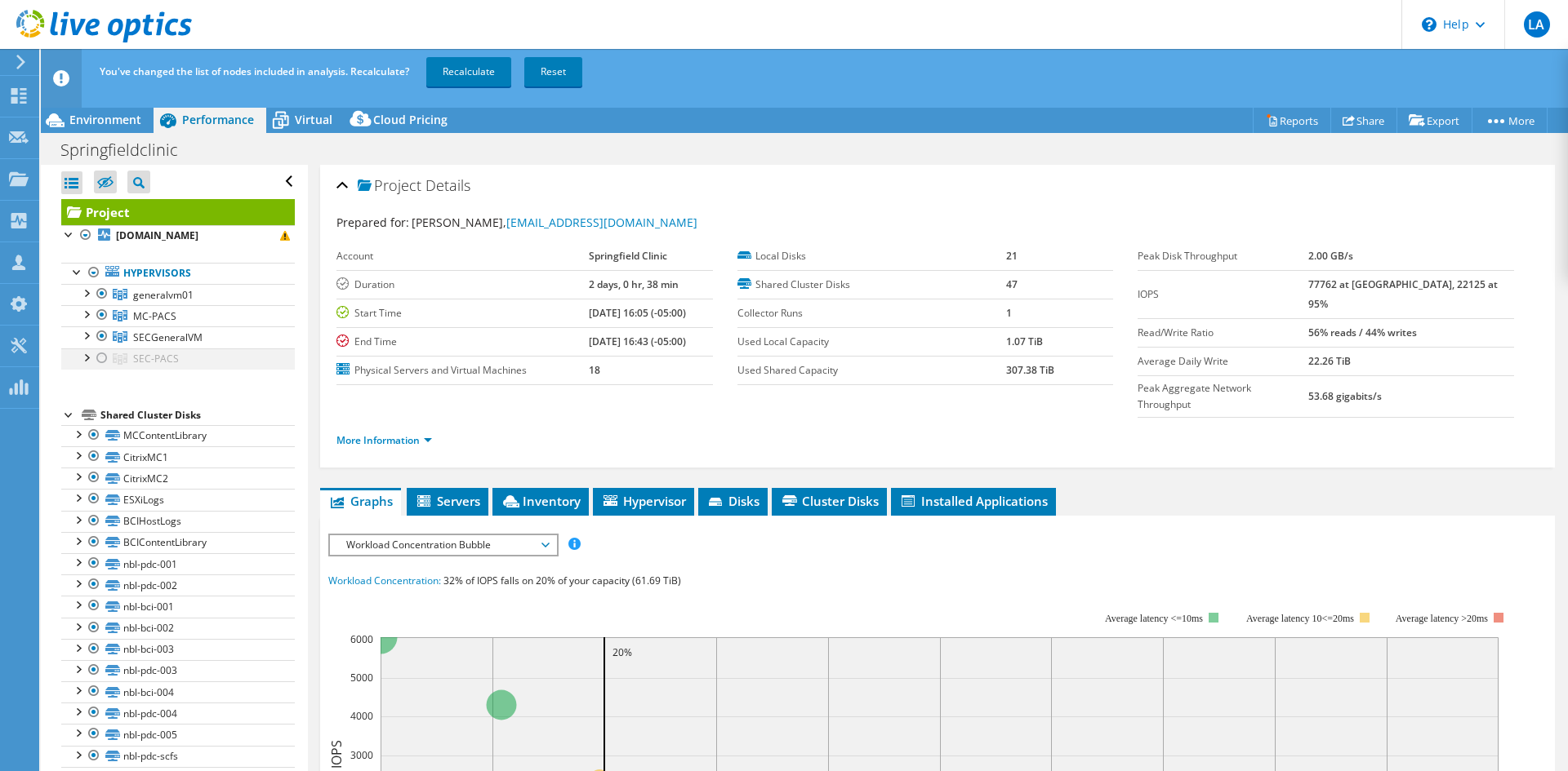
click at [99, 363] on div at bounding box center [102, 358] width 17 height 19
click at [459, 78] on link "Recalculate" at bounding box center [468, 72] width 85 height 30
click at [112, 120] on span "Environment" at bounding box center [106, 119] width 72 height 16
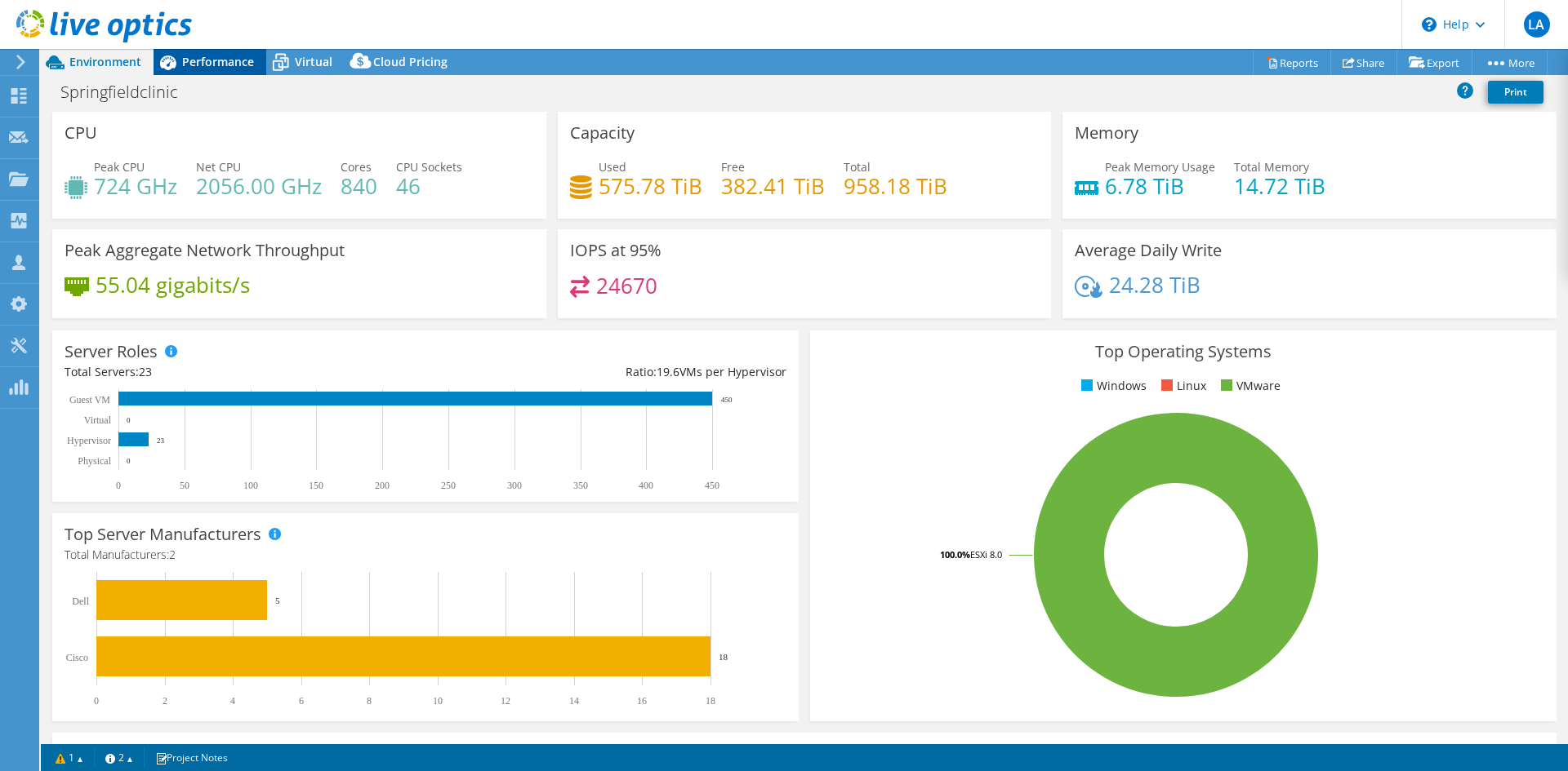
click at [212, 68] on span "Performance" at bounding box center [218, 62] width 72 height 16
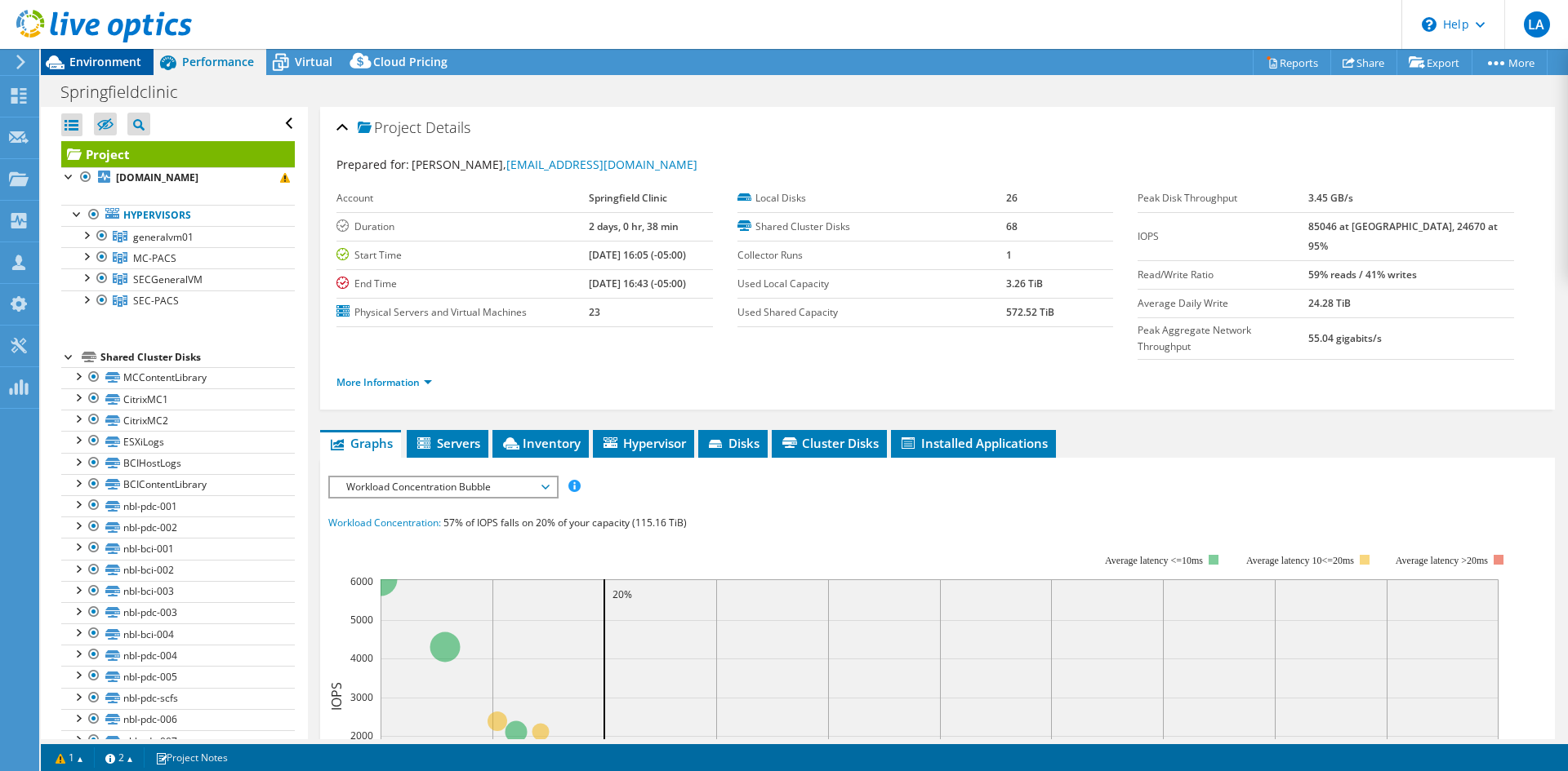
click at [100, 58] on span "Environment" at bounding box center [106, 62] width 72 height 16
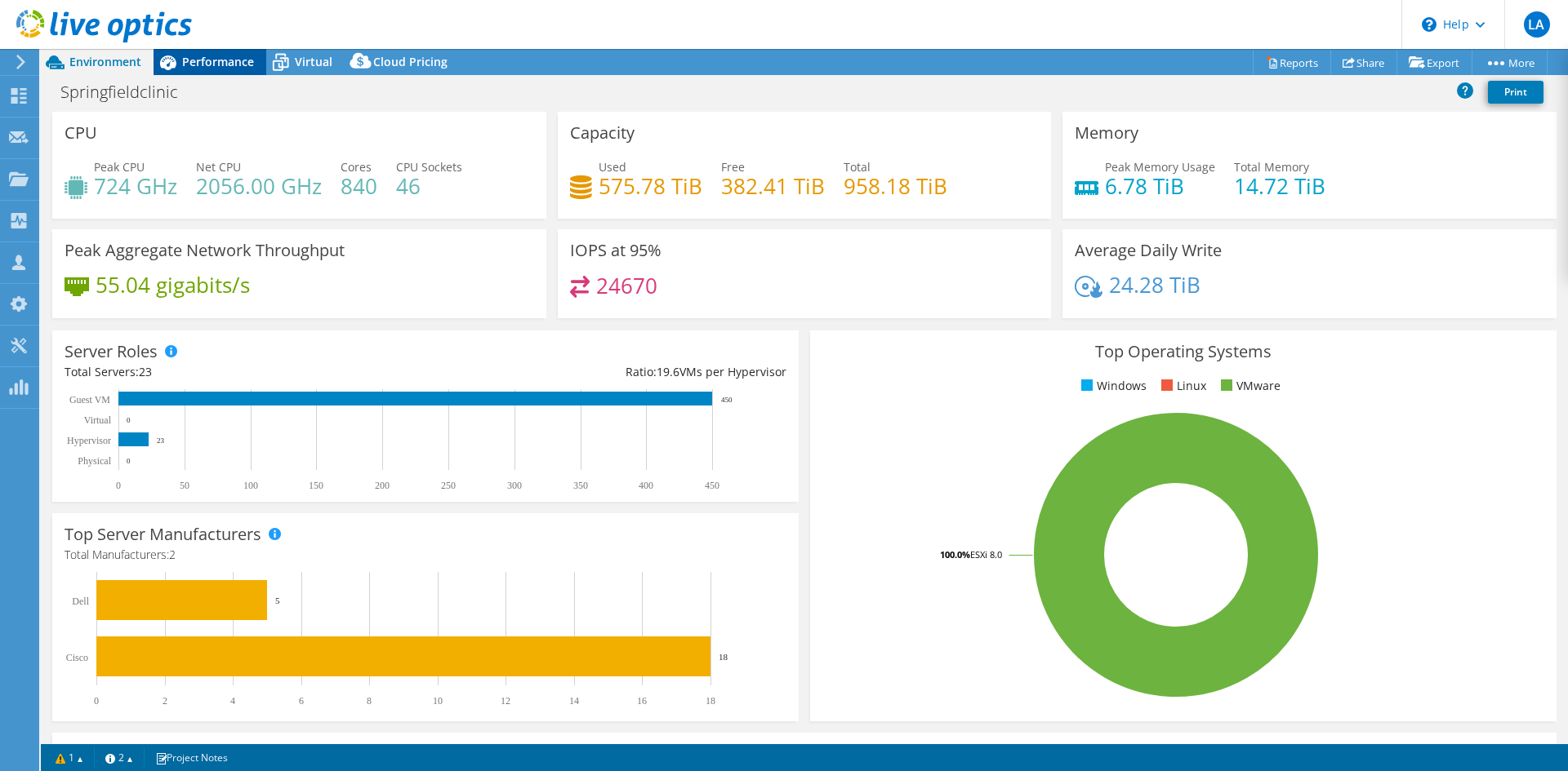
click at [210, 55] on span "Performance" at bounding box center [218, 62] width 72 height 16
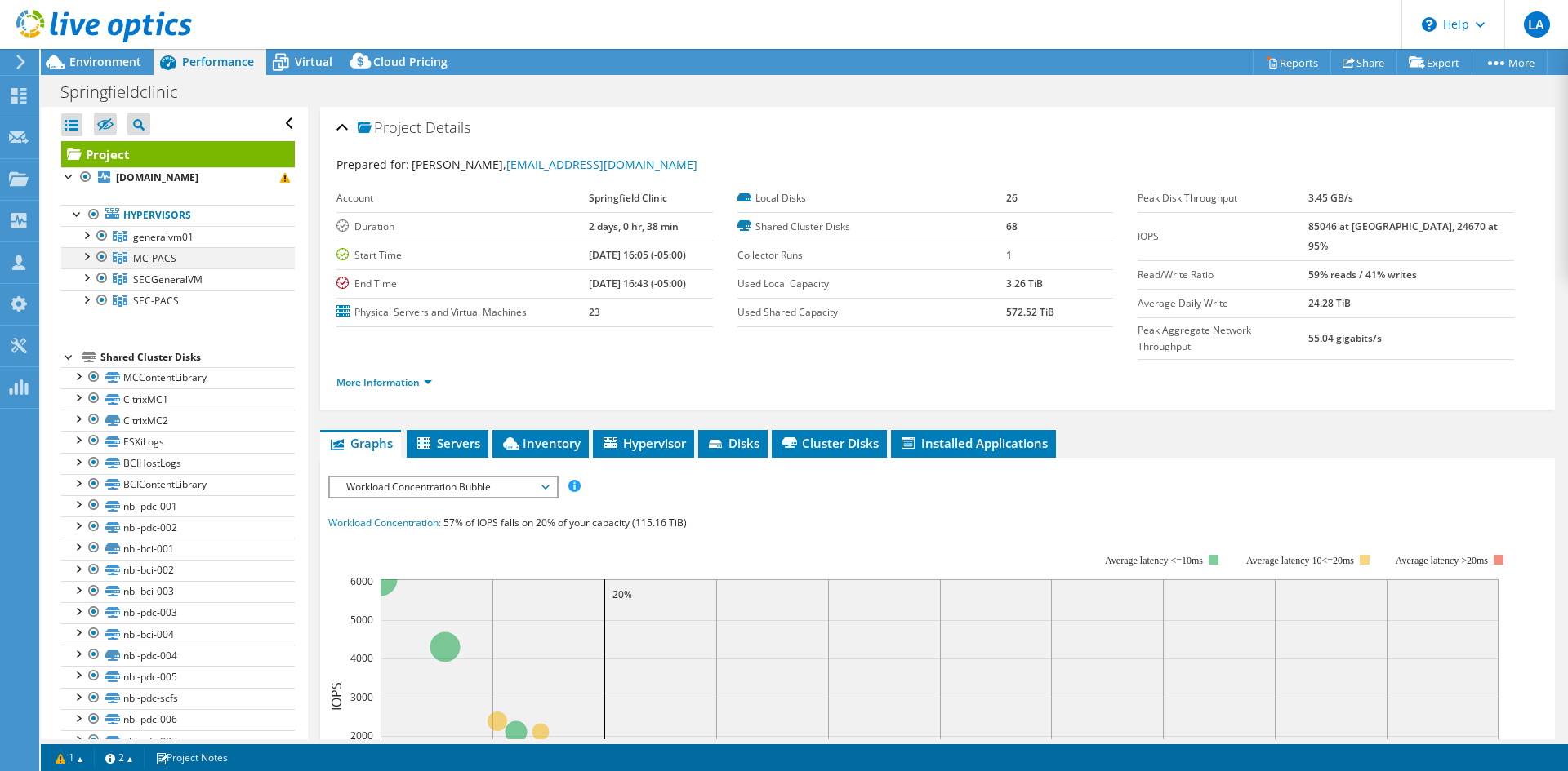
click at [101, 257] on div at bounding box center [102, 257] width 17 height 19
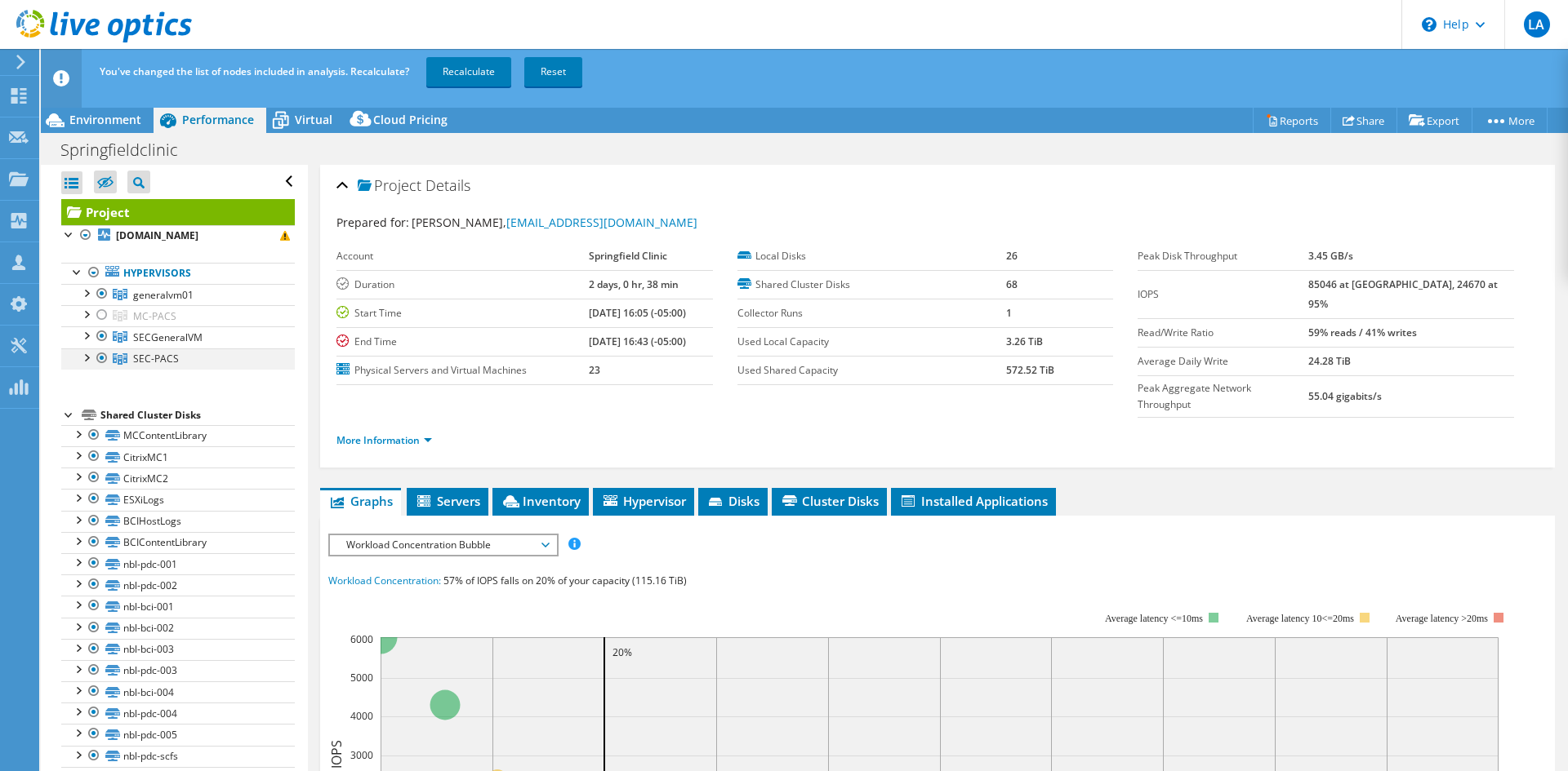
click at [101, 364] on div at bounding box center [102, 358] width 17 height 19
click at [476, 77] on link "Recalculate" at bounding box center [468, 72] width 85 height 30
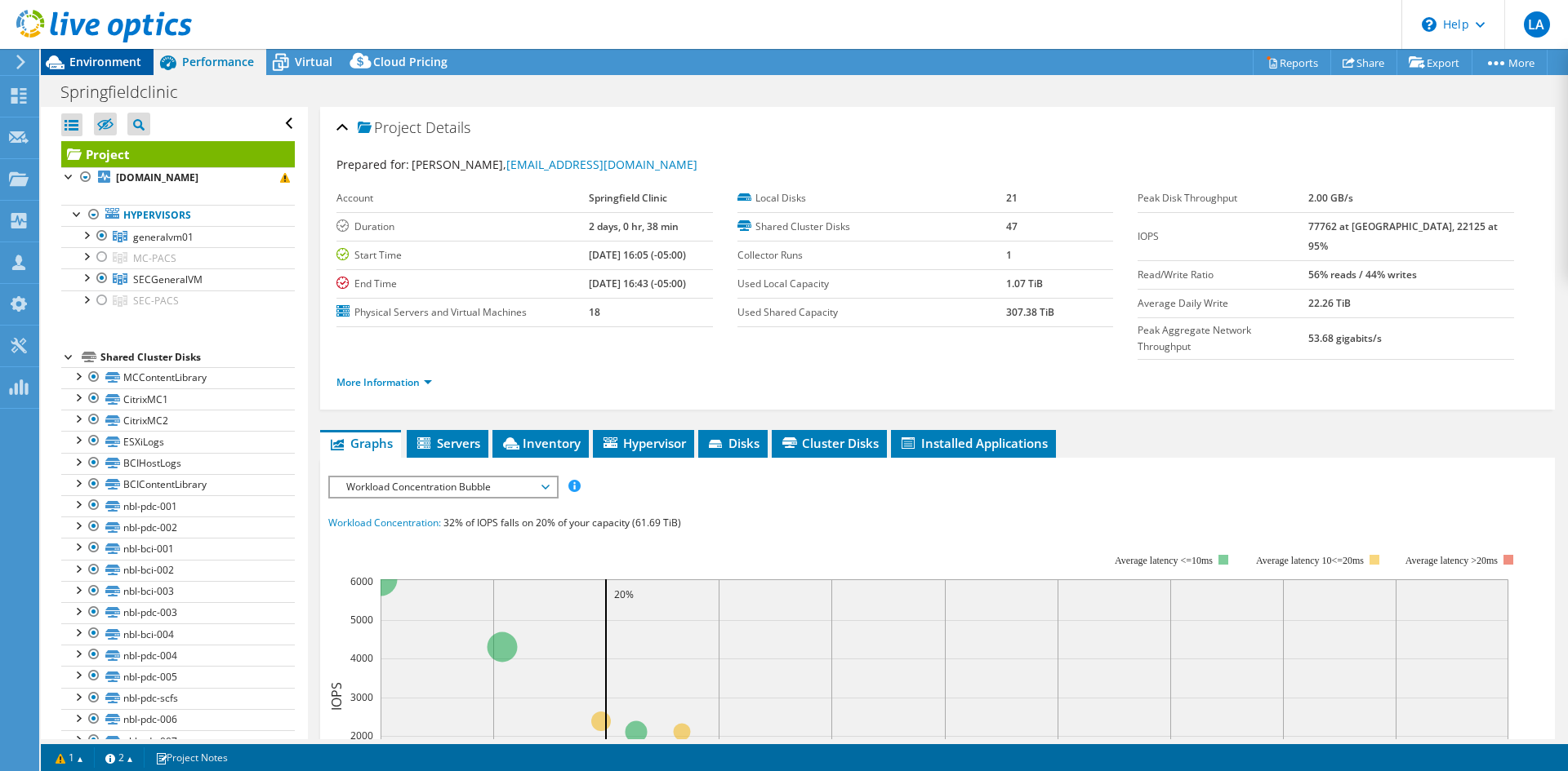
click at [107, 58] on span "Environment" at bounding box center [106, 62] width 72 height 16
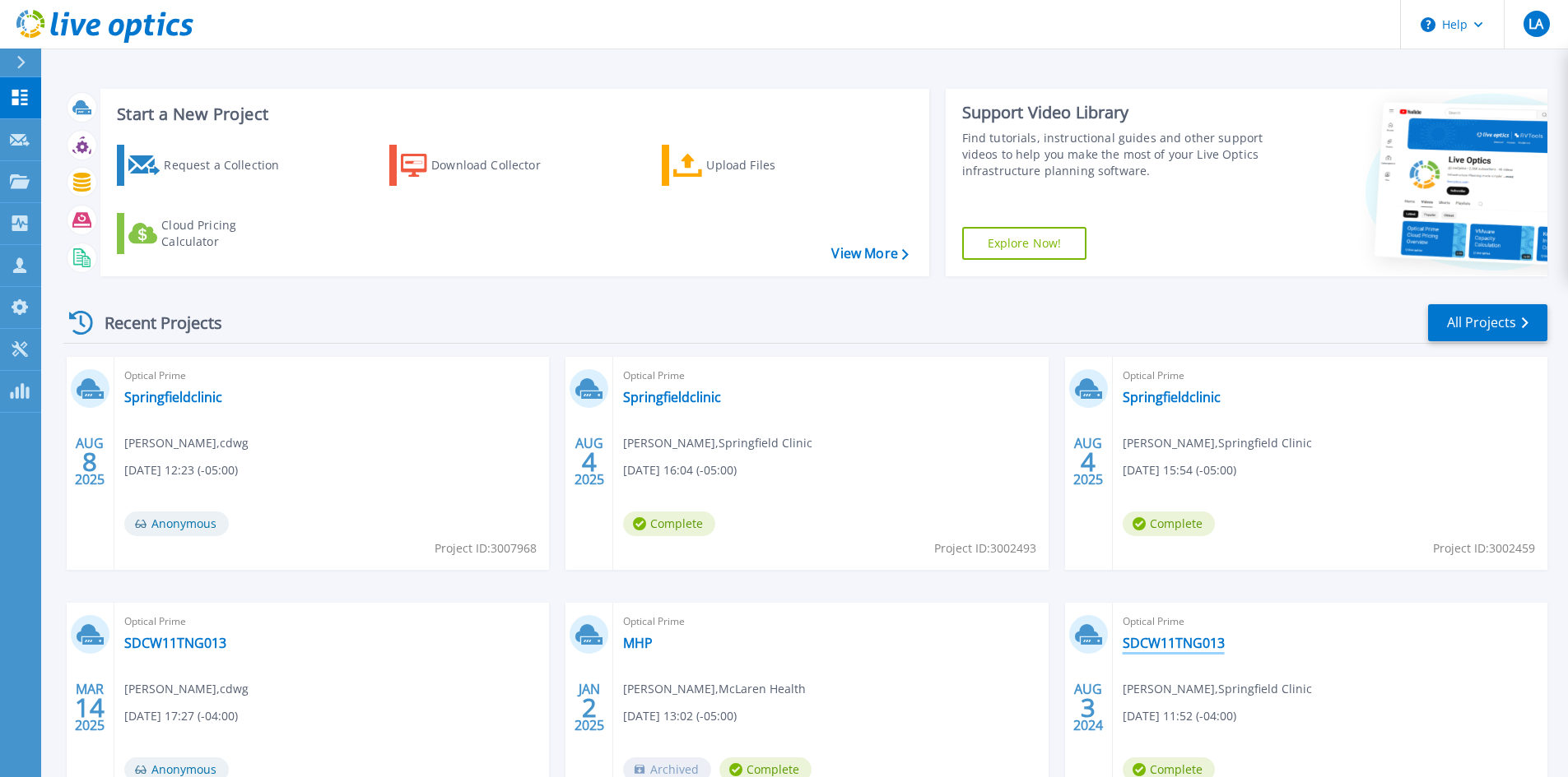
click at [1172, 640] on link "SDCW11TNG013" at bounding box center [1173, 643] width 102 height 17
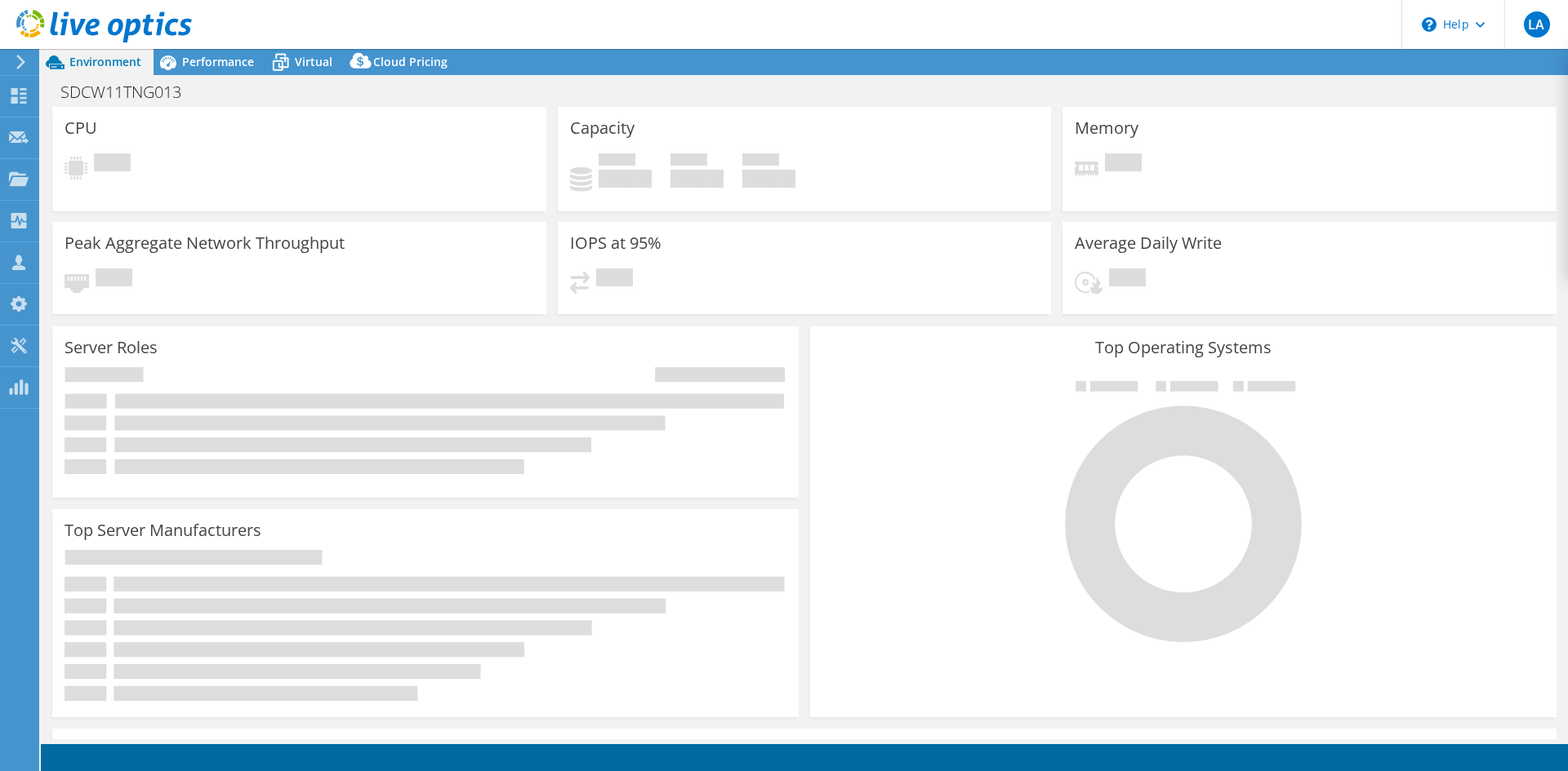
select select "USD"
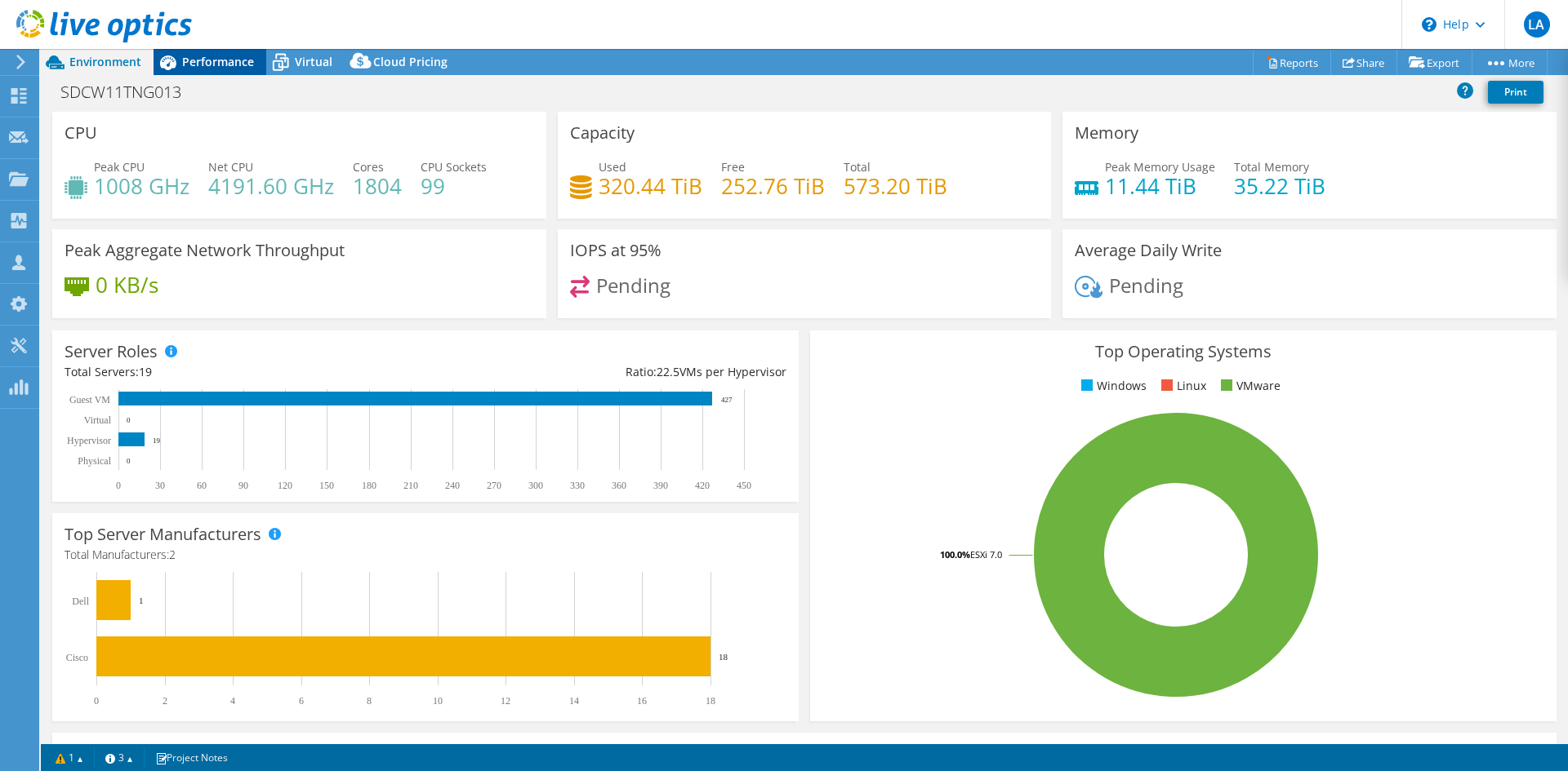
click at [202, 53] on div "Performance" at bounding box center [209, 62] width 113 height 26
